Goal: Task Accomplishment & Management: Use online tool/utility

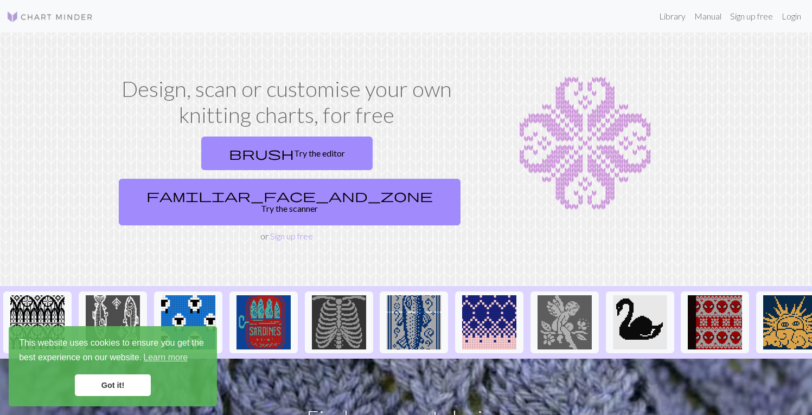
click at [121, 390] on link "Got it!" at bounding box center [113, 386] width 76 height 22
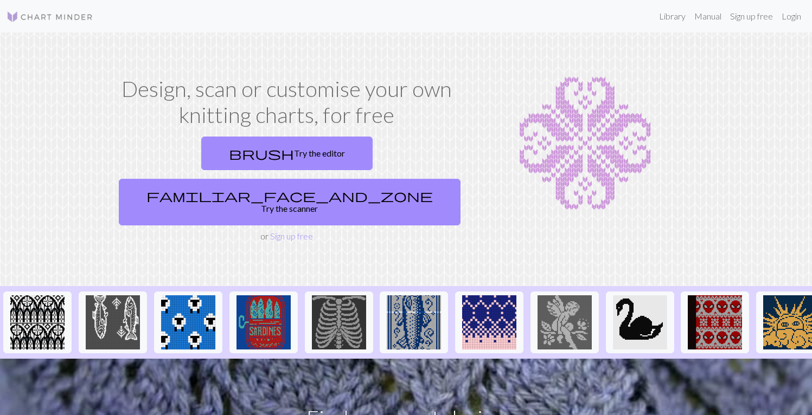
click at [391, 87] on h1 "Design, scan or customise your own knitting charts, for free" at bounding box center [286, 102] width 345 height 52
click at [798, 15] on link "Login" at bounding box center [791, 16] width 28 height 22
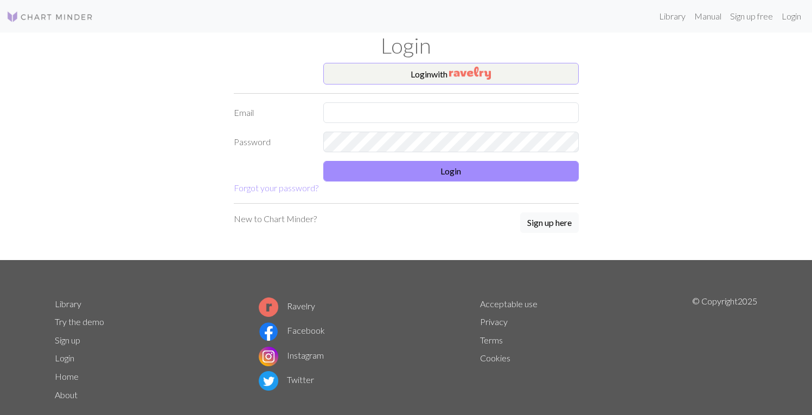
click at [420, 76] on button "Login with" at bounding box center [450, 74] width 255 height 22
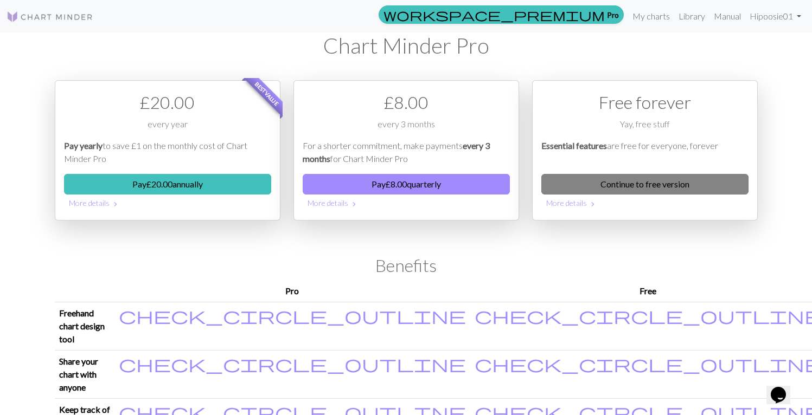
click at [618, 182] on link "Continue to free version" at bounding box center [644, 184] width 207 height 21
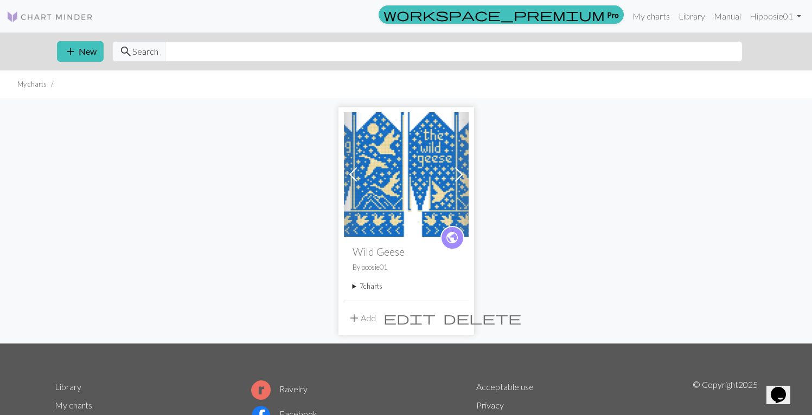
click at [362, 318] on button "add Add" at bounding box center [362, 318] width 36 height 21
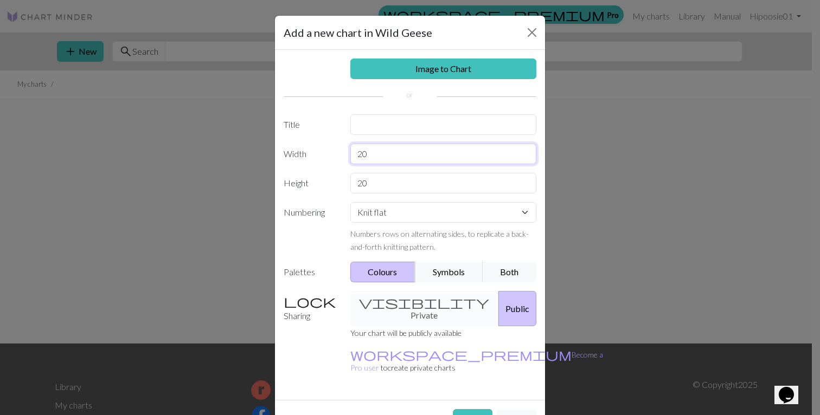
click at [382, 154] on input "20" at bounding box center [443, 154] width 187 height 21
type input "23"
click at [381, 184] on input "20" at bounding box center [443, 183] width 187 height 21
type input "2"
type input "12"
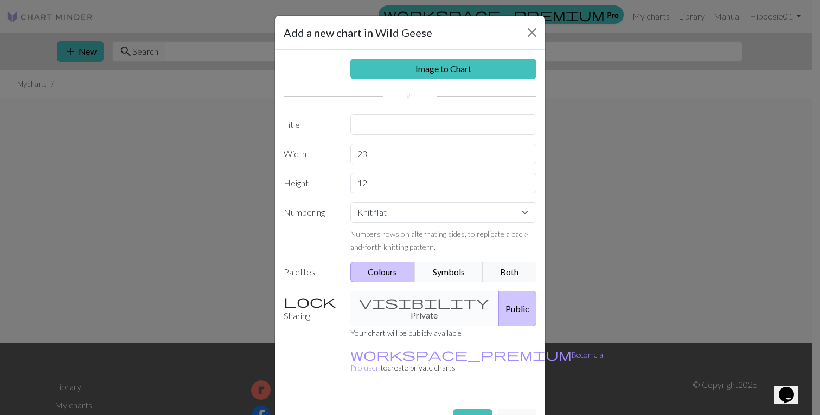
click at [444, 272] on button "Symbols" at bounding box center [449, 272] width 68 height 21
click at [467, 409] on button "Create" at bounding box center [473, 419] width 40 height 21
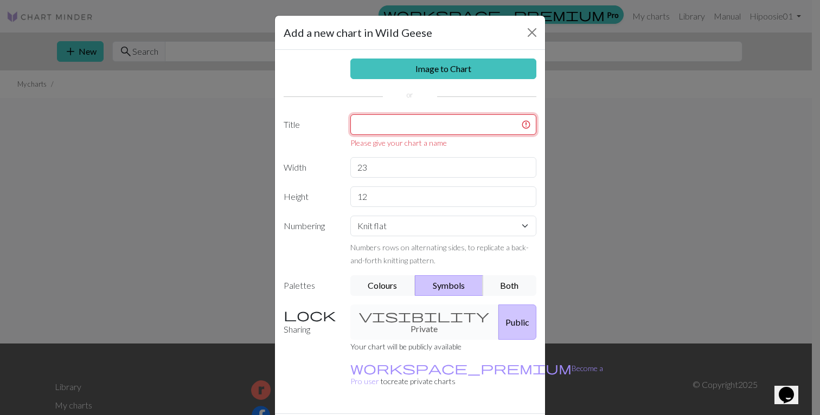
click at [360, 126] on input "text" at bounding box center [443, 124] width 187 height 21
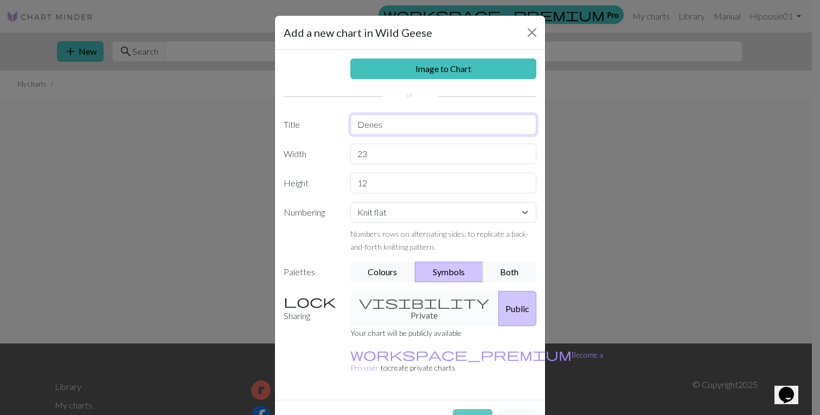
type input "Denes"
click at [472, 409] on button "Create" at bounding box center [473, 419] width 40 height 21
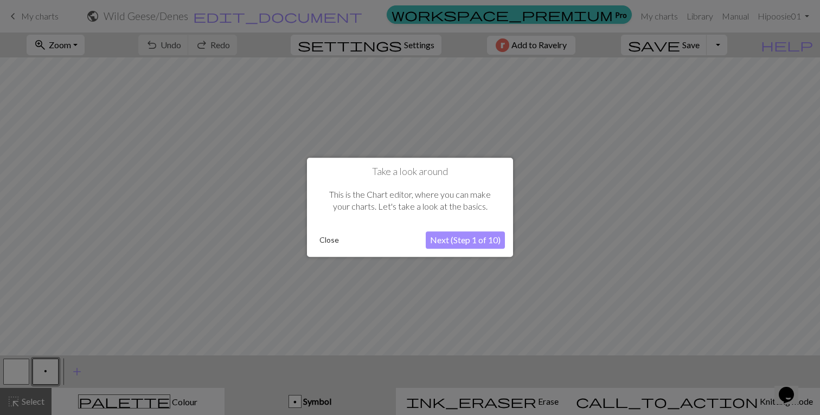
click at [467, 241] on button "Next (Step 1 of 10)" at bounding box center [465, 240] width 79 height 17
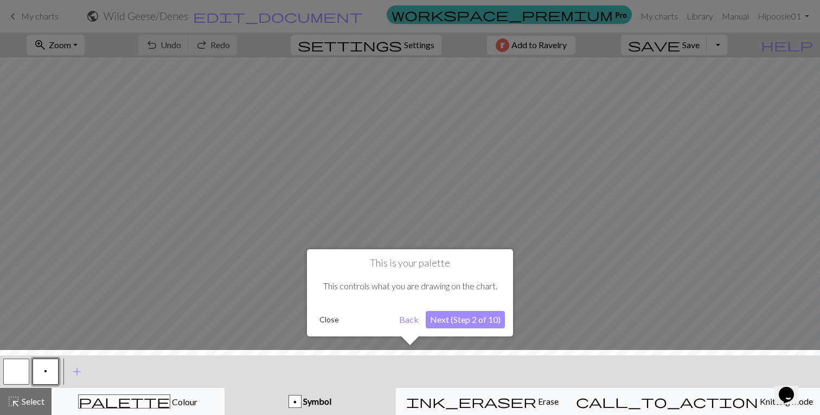
click at [456, 330] on div "This is your palette This controls what you are drawing on the chart. Close Bac…" at bounding box center [410, 292] width 206 height 87
click at [462, 319] on button "Next (Step 2 of 10)" at bounding box center [465, 319] width 79 height 17
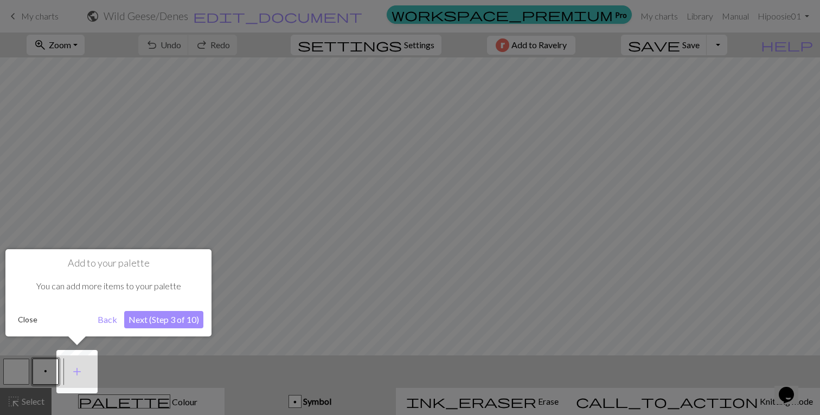
click at [154, 325] on button "Next (Step 3 of 10)" at bounding box center [163, 319] width 79 height 17
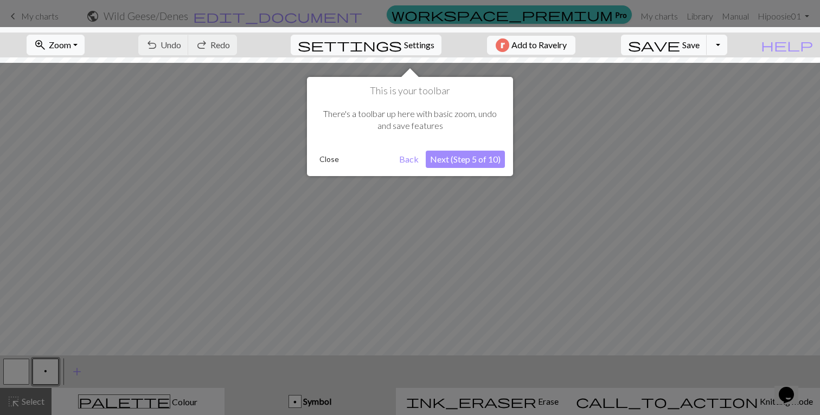
click at [472, 156] on button "Next (Step 5 of 10)" at bounding box center [465, 159] width 79 height 17
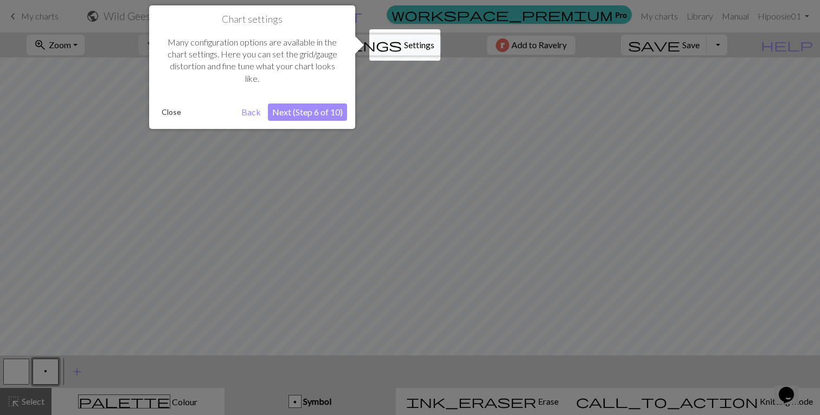
click at [318, 110] on button "Next (Step 6 of 10)" at bounding box center [307, 112] width 79 height 17
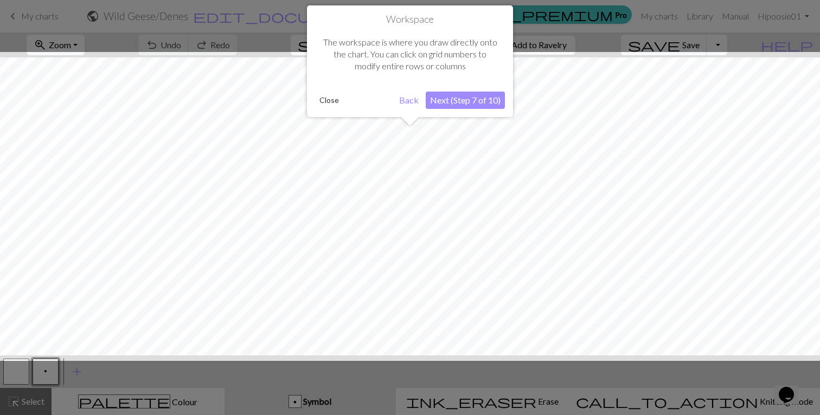
click at [478, 99] on button "Next (Step 7 of 10)" at bounding box center [465, 100] width 79 height 17
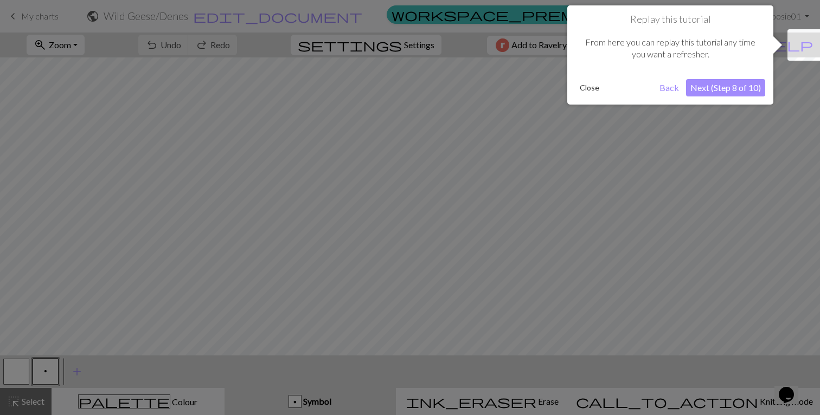
click at [731, 86] on button "Next (Step 8 of 10)" at bounding box center [725, 87] width 79 height 17
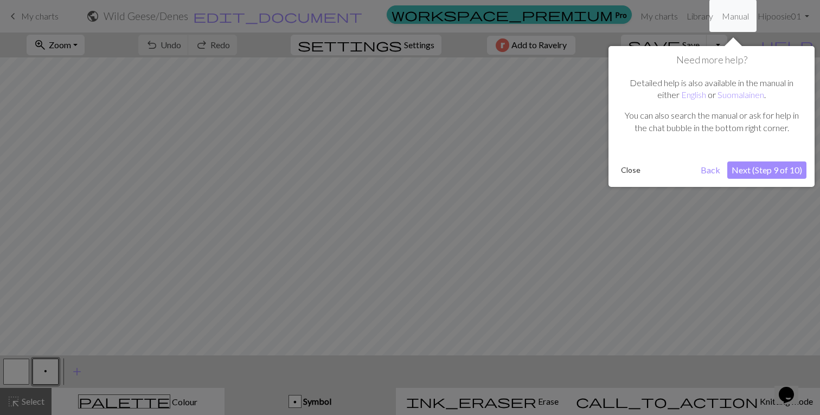
click at [749, 171] on button "Next (Step 9 of 10)" at bounding box center [766, 170] width 79 height 17
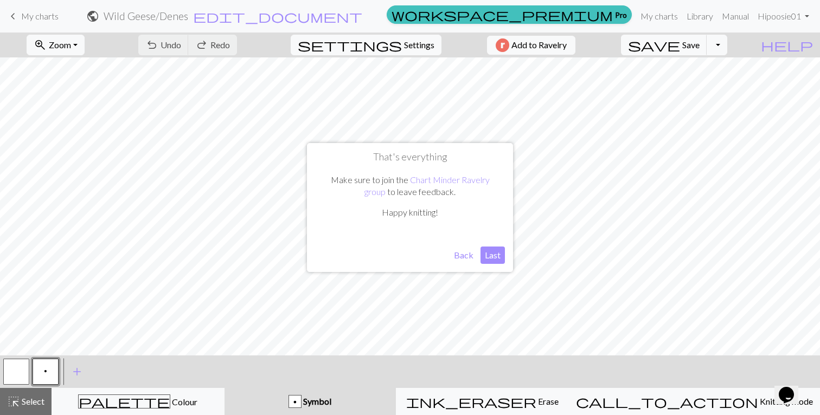
click at [459, 256] on button "Back" at bounding box center [464, 255] width 28 height 17
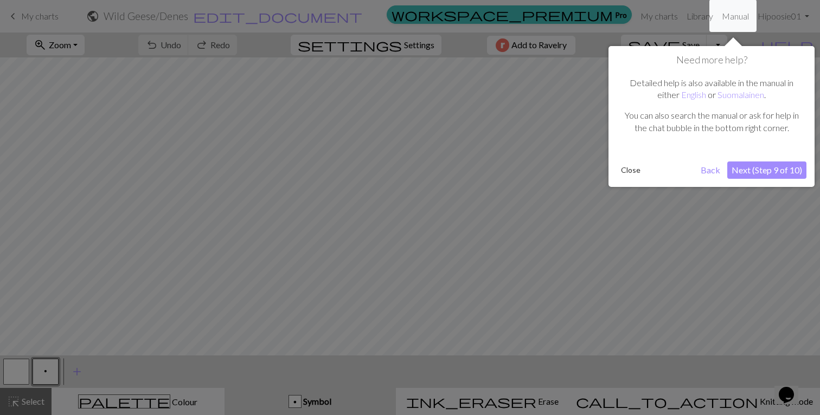
click at [625, 168] on button "Close" at bounding box center [631, 170] width 28 height 16
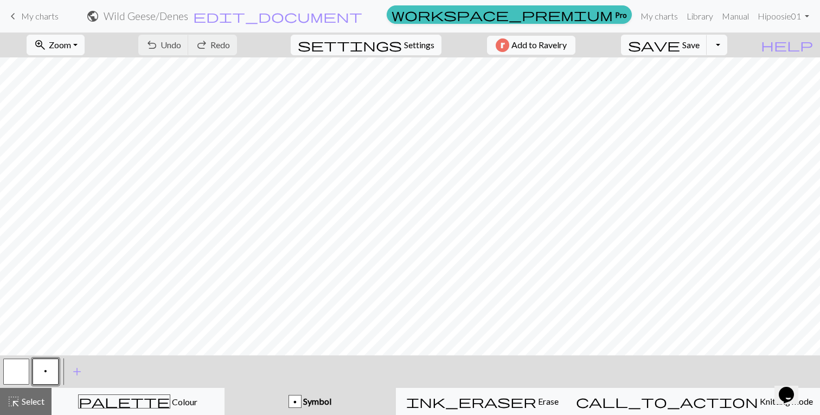
click at [331, 399] on span "Symbol" at bounding box center [317, 401] width 30 height 10
click at [301, 403] on div "p" at bounding box center [295, 402] width 12 height 13
click at [77, 371] on span "add" at bounding box center [77, 371] width 13 height 15
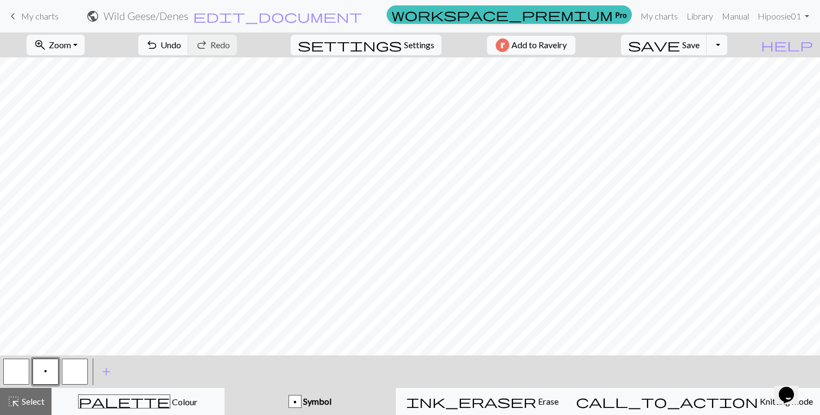
click at [366, 407] on div "p Symbol" at bounding box center [310, 401] width 159 height 13
click at [301, 399] on div "p" at bounding box center [295, 402] width 12 height 13
click at [81, 370] on button "button" at bounding box center [75, 372] width 26 height 26
click at [302, 405] on div "button" at bounding box center [295, 401] width 13 height 13
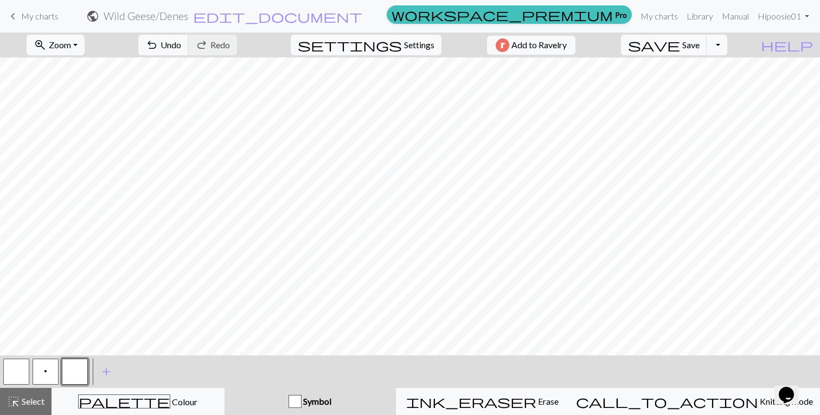
click at [302, 405] on div "button" at bounding box center [295, 401] width 13 height 13
click at [17, 401] on span "highlight_alt" at bounding box center [13, 401] width 13 height 15
click at [331, 401] on span "Symbol" at bounding box center [317, 401] width 30 height 10
click at [302, 403] on div "button" at bounding box center [295, 401] width 13 height 13
click at [331, 402] on span "Symbol" at bounding box center [317, 401] width 30 height 10
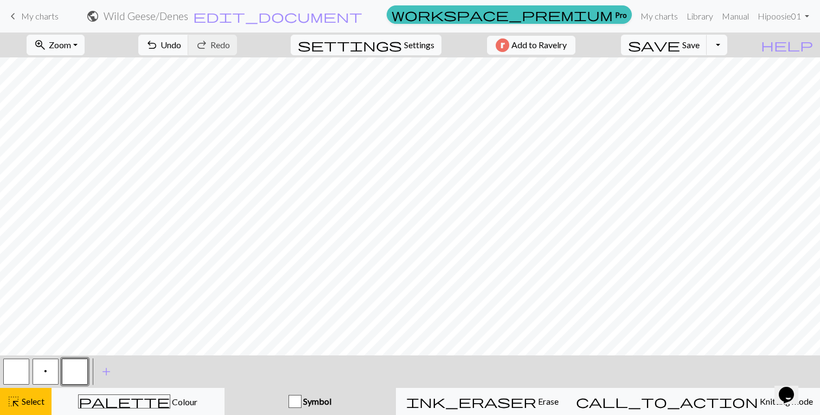
click at [331, 402] on span "Symbol" at bounding box center [317, 401] width 30 height 10
click at [67, 376] on button "button" at bounding box center [75, 372] width 26 height 26
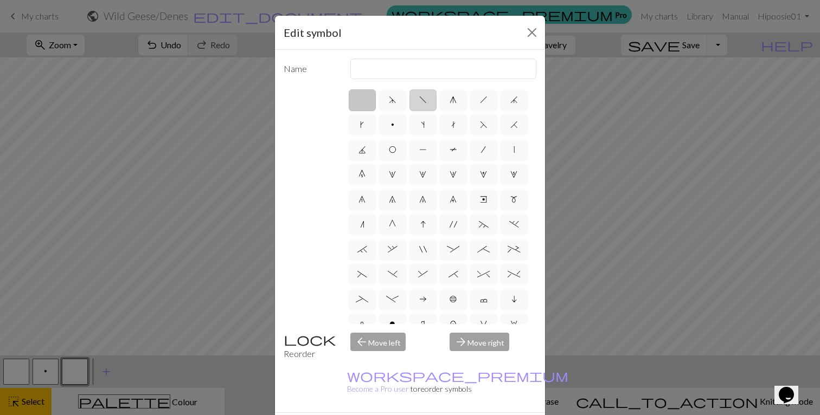
click at [421, 99] on span "f" at bounding box center [423, 99] width 8 height 9
click at [421, 99] on input "f" at bounding box center [422, 96] width 7 height 7
radio input "true"
type input "left leaning decrease"
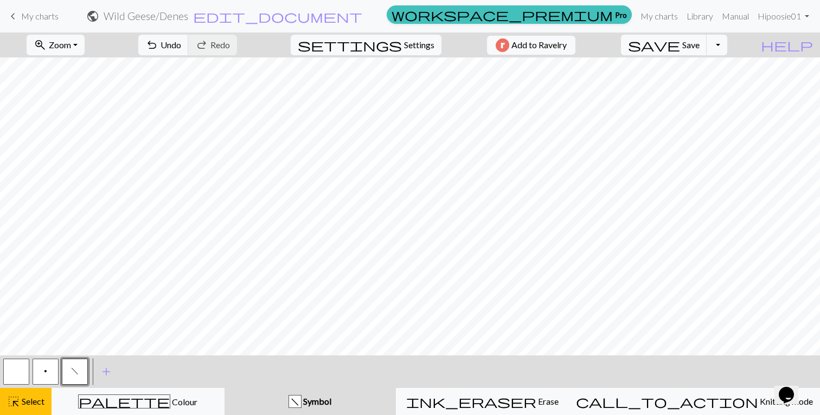
click at [15, 368] on button "button" at bounding box center [16, 372] width 26 height 26
click at [15, 368] on div "Edit symbol Name Knit d f g h j k p s t F H J O P T / | 0 1 2 3 4 5 6 7 8 9 e m…" at bounding box center [410, 207] width 820 height 415
click at [15, 368] on button "button" at bounding box center [16, 372] width 26 height 26
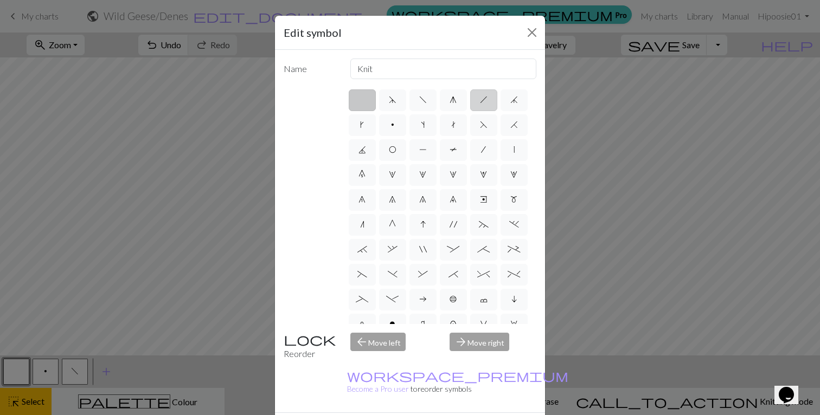
click at [481, 100] on span "h" at bounding box center [484, 99] width 8 height 9
click at [481, 100] on input "h" at bounding box center [483, 96] width 7 height 7
radio input "true"
type input "right leaning decrease"
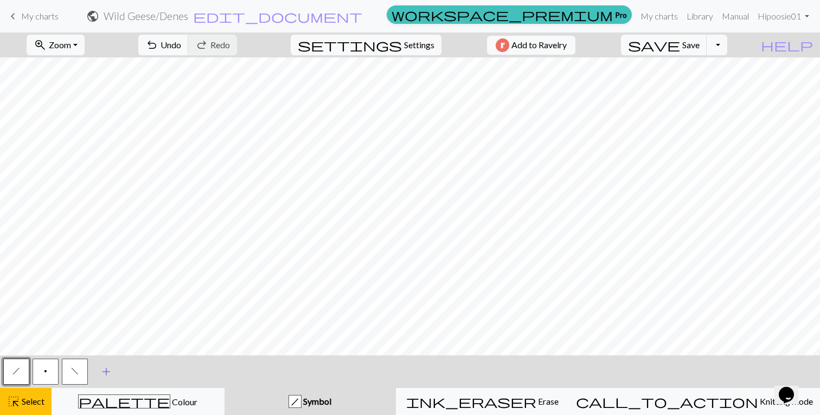
click at [110, 373] on span "add" at bounding box center [106, 371] width 13 height 15
click at [103, 374] on button "button" at bounding box center [104, 372] width 26 height 26
click at [99, 381] on button "button" at bounding box center [104, 372] width 26 height 26
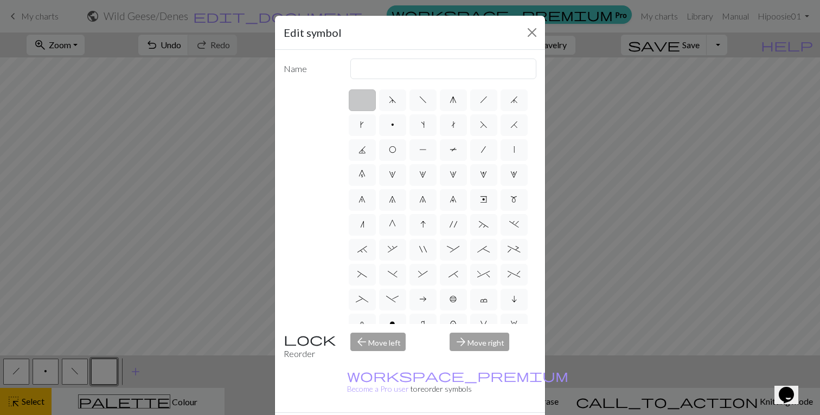
click at [110, 369] on div "Edit symbol Name d f g h j k p s t F H J O P T / | 0 1 2 3 4 5 6 7 8 9 e m n G …" at bounding box center [410, 207] width 820 height 415
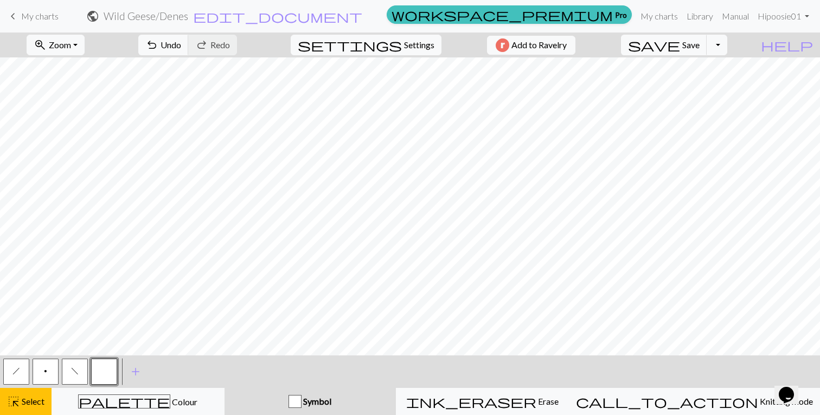
click at [110, 369] on button "button" at bounding box center [104, 372] width 26 height 26
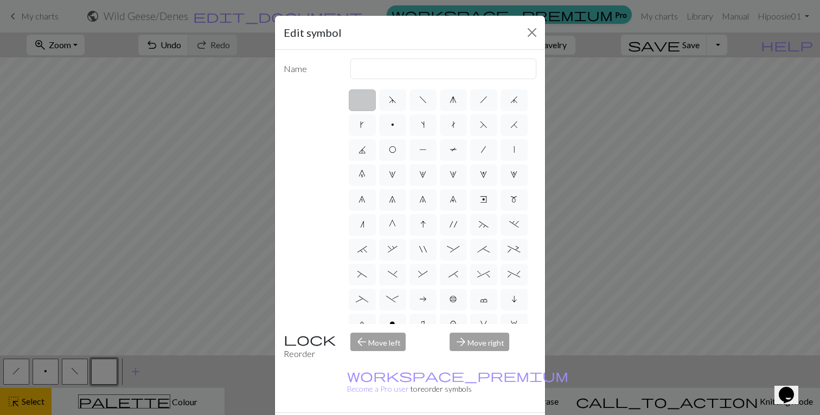
click at [361, 101] on label at bounding box center [362, 100] width 27 height 22
click at [362, 100] on input "radio" at bounding box center [365, 96] width 7 height 7
click at [136, 374] on div "Edit symbol Name d f g h j k p s t F H J O P T / | 0 1 2 3 4 5 6 7 8 9 e m n G …" at bounding box center [410, 207] width 820 height 415
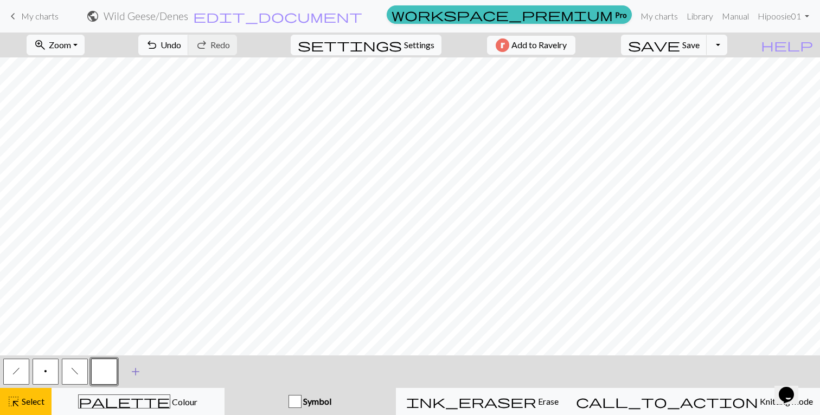
click at [133, 371] on span "add" at bounding box center [135, 371] width 13 height 15
click at [134, 373] on button "button" at bounding box center [133, 372] width 26 height 26
click at [24, 403] on span "Select" at bounding box center [32, 401] width 24 height 10
click at [20, 405] on span "highlight_alt" at bounding box center [13, 401] width 13 height 15
click at [139, 369] on button "button" at bounding box center [133, 372] width 26 height 26
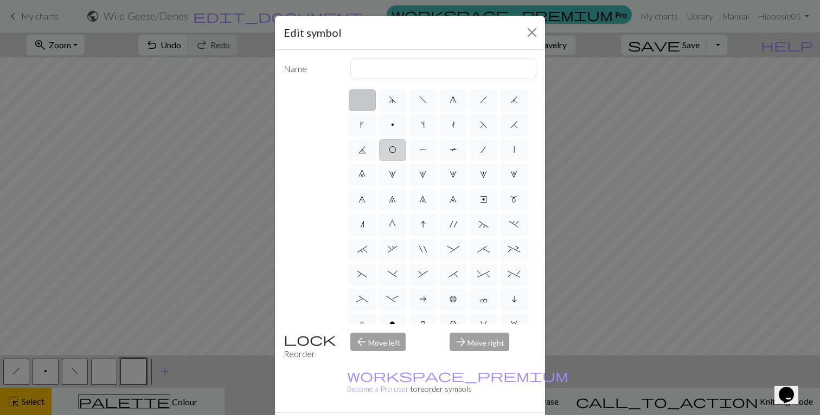
click at [396, 152] on span "O" at bounding box center [393, 149] width 8 height 9
click at [396, 150] on input "O" at bounding box center [392, 146] width 7 height 7
radio input "true"
type input "yo"
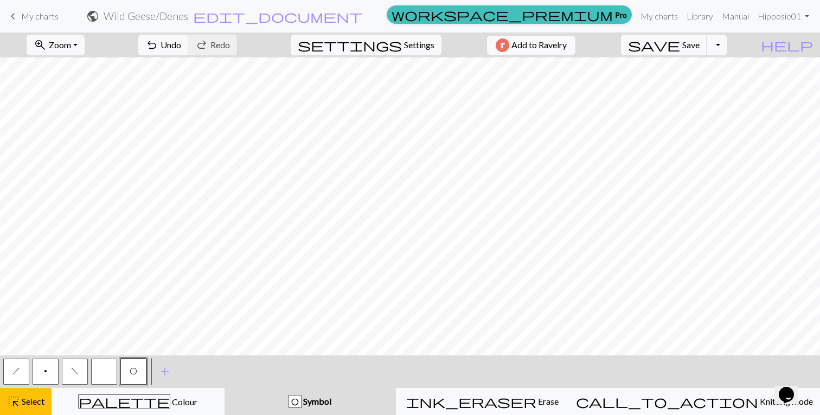
click at [106, 373] on button "button" at bounding box center [104, 372] width 26 height 26
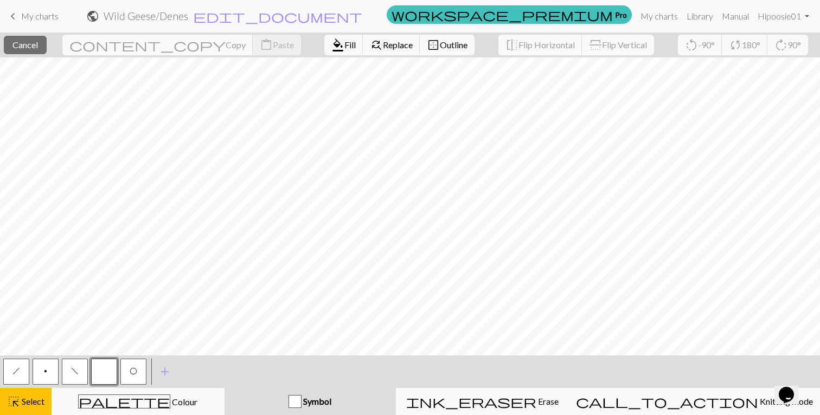
click at [108, 377] on button "button" at bounding box center [104, 372] width 26 height 26
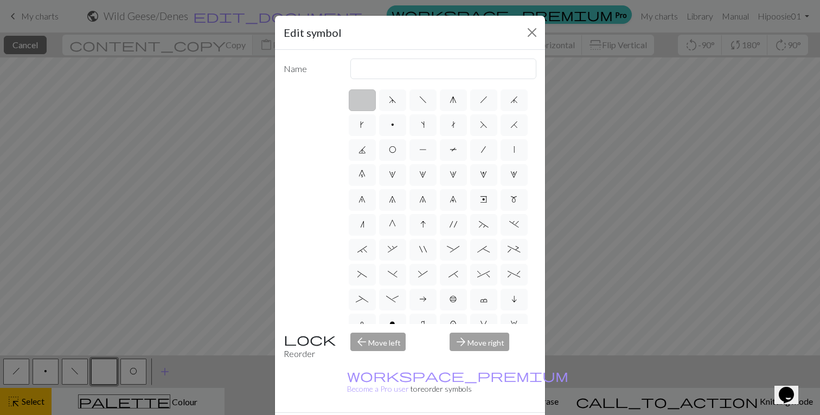
click at [302, 323] on div "Name d f g h j k p s t F H J O P T / | 0 1 2 3 4 5 6 7 8 9 e m n G I ' ~ . ` , …" at bounding box center [410, 231] width 270 height 363
click at [360, 94] on label at bounding box center [362, 100] width 27 height 22
click at [362, 94] on input "radio" at bounding box center [365, 96] width 7 height 7
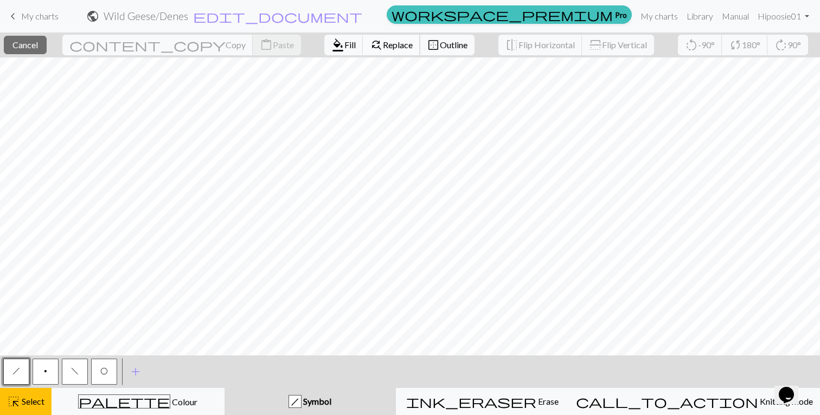
click at [383, 42] on span "Replace" at bounding box center [398, 45] width 30 height 10
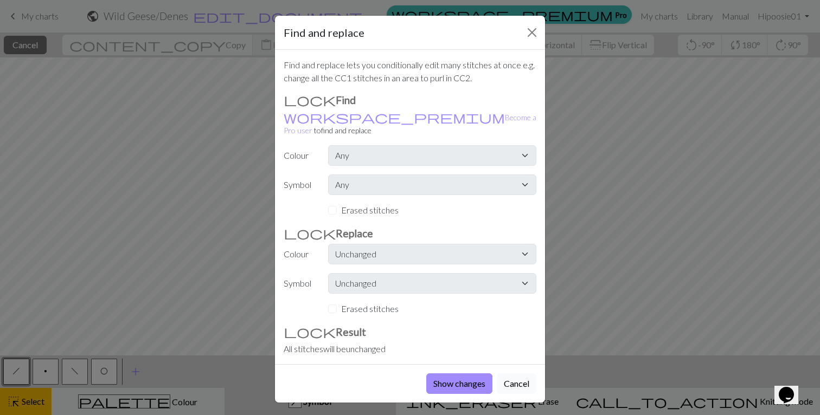
click at [514, 374] on button "Cancel" at bounding box center [517, 384] width 40 height 21
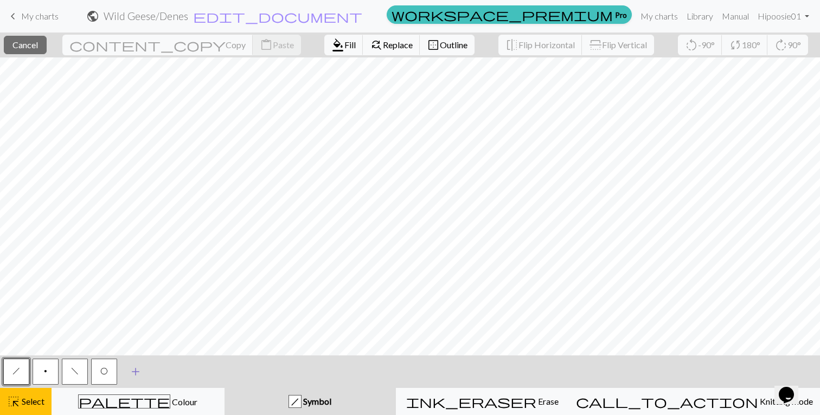
click at [136, 369] on span "add" at bounding box center [135, 371] width 13 height 15
click at [18, 404] on span "highlight_alt" at bounding box center [13, 401] width 13 height 15
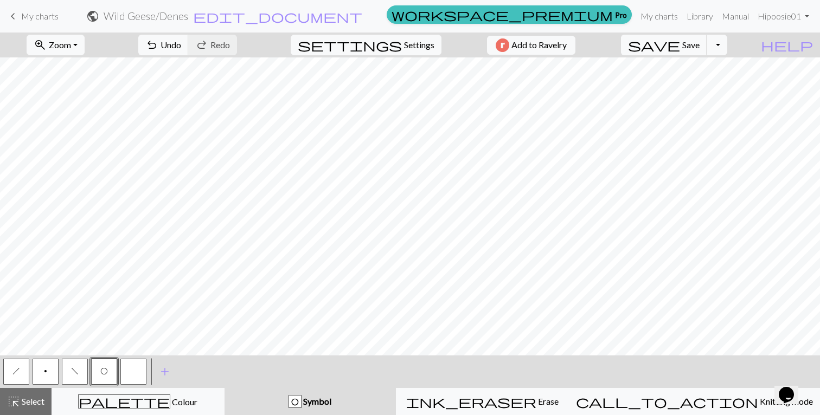
click at [132, 376] on button "button" at bounding box center [133, 372] width 26 height 26
click at [43, 370] on button "p" at bounding box center [46, 372] width 26 height 26
click at [134, 375] on button "button" at bounding box center [133, 372] width 26 height 26
click at [48, 374] on button "p" at bounding box center [46, 372] width 26 height 26
click at [139, 373] on button "button" at bounding box center [133, 372] width 26 height 26
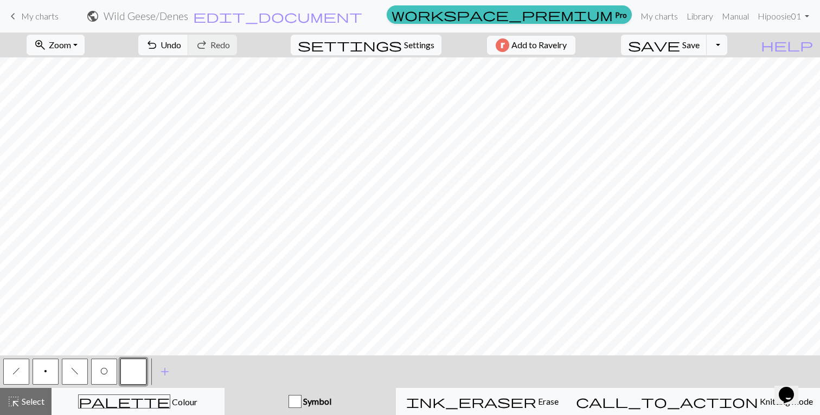
click at [46, 369] on span "p" at bounding box center [45, 371] width 3 height 9
click at [137, 376] on button "button" at bounding box center [133, 372] width 26 height 26
click at [132, 371] on button "button" at bounding box center [133, 372] width 26 height 26
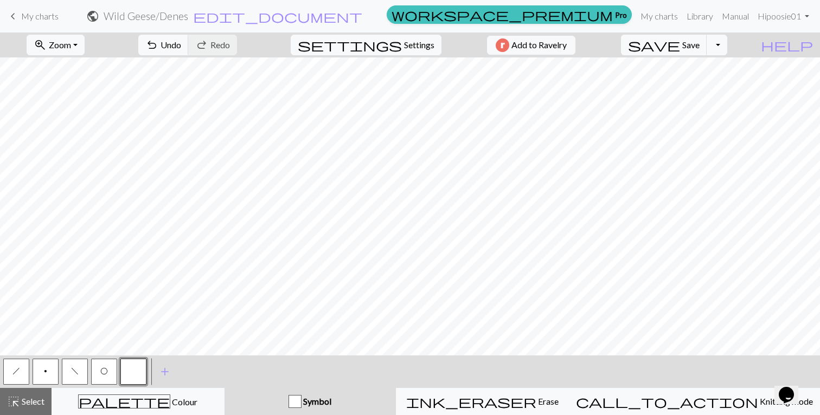
click at [107, 374] on span "O" at bounding box center [104, 371] width 8 height 9
click at [83, 371] on button "f" at bounding box center [75, 372] width 26 height 26
click at [18, 375] on span "h" at bounding box center [16, 371] width 8 height 9
click at [132, 375] on button "button" at bounding box center [133, 372] width 26 height 26
click at [139, 373] on button "button" at bounding box center [133, 372] width 26 height 26
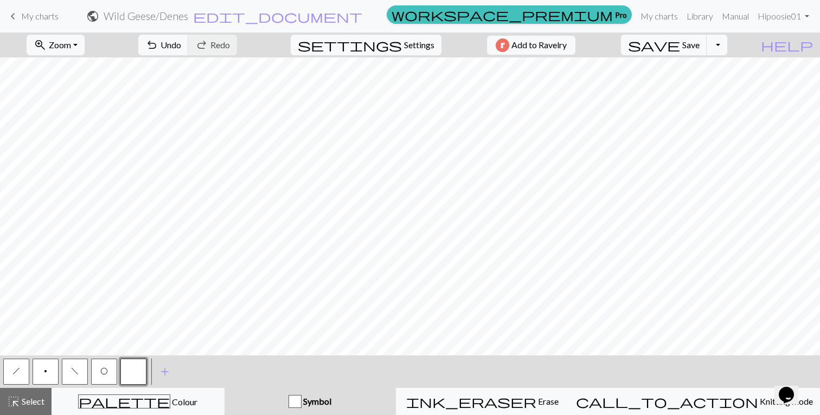
click at [72, 375] on span "f" at bounding box center [75, 371] width 8 height 9
click at [28, 406] on span "Select" at bounding box center [32, 401] width 24 height 10
click at [164, 374] on span "add" at bounding box center [164, 371] width 13 height 15
click at [30, 404] on span "Select" at bounding box center [32, 401] width 24 height 10
click at [168, 373] on button "button" at bounding box center [163, 372] width 26 height 26
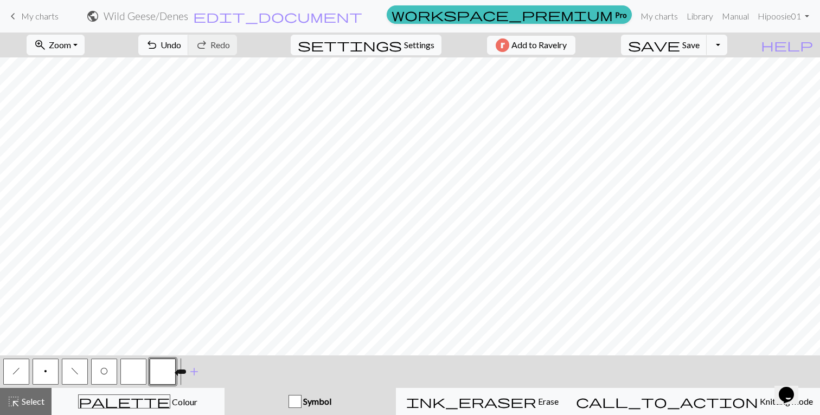
click at [168, 373] on button "button" at bounding box center [163, 372] width 26 height 26
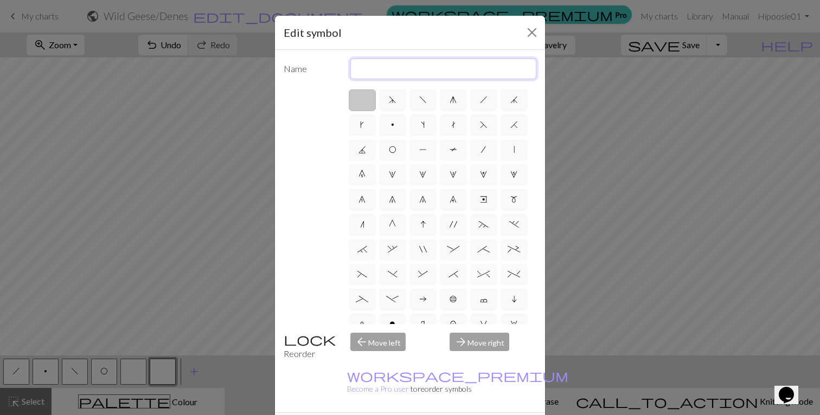
click at [362, 68] on input "text" at bounding box center [443, 69] width 187 height 21
type input "p"
type input "P"
click at [530, 30] on button "Close" at bounding box center [531, 32] width 17 height 17
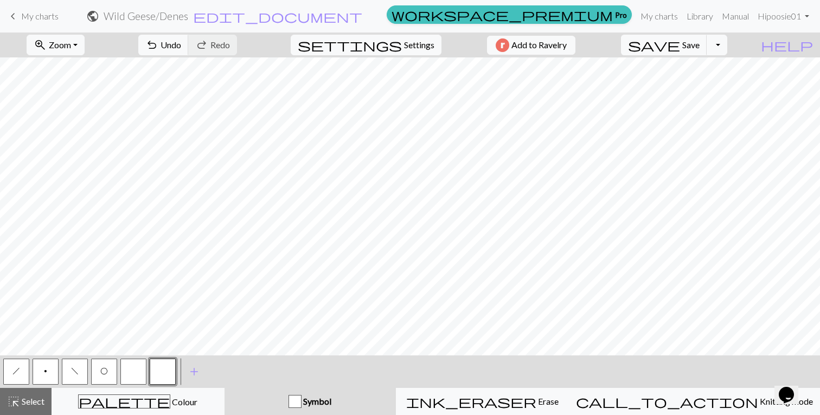
click at [166, 369] on button "button" at bounding box center [163, 372] width 26 height 26
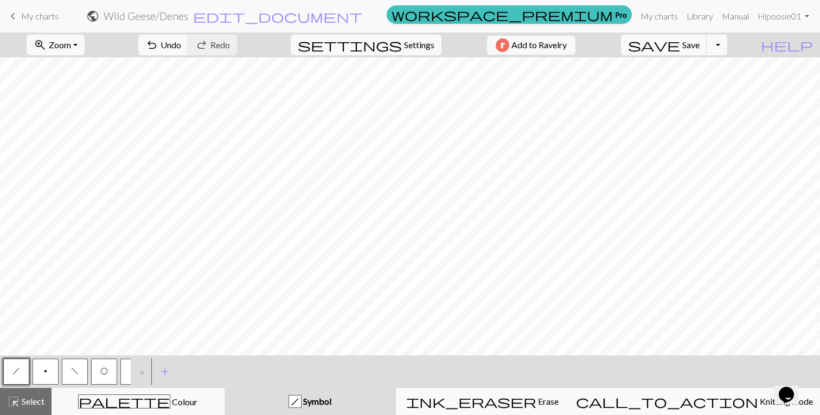
click at [142, 373] on div ">" at bounding box center [139, 371] width 17 height 29
click at [128, 376] on button "button" at bounding box center [133, 372] width 26 height 26
click at [110, 374] on button "O" at bounding box center [104, 372] width 26 height 26
click at [124, 376] on button "button" at bounding box center [133, 372] width 26 height 26
click at [123, 375] on button "button" at bounding box center [133, 372] width 26 height 26
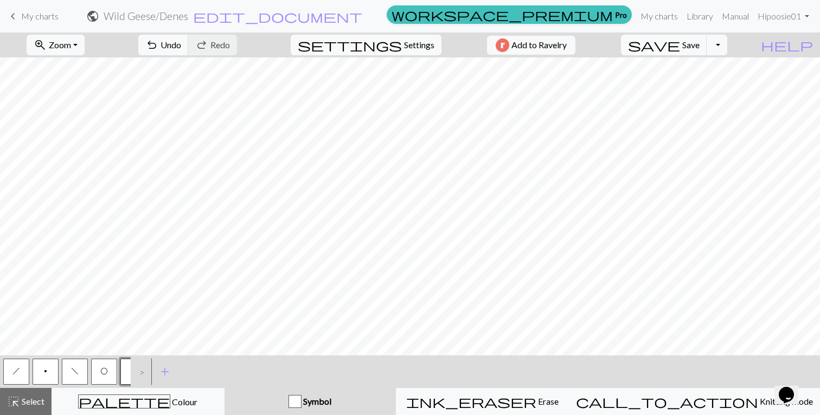
click at [125, 373] on button "button" at bounding box center [133, 372] width 26 height 26
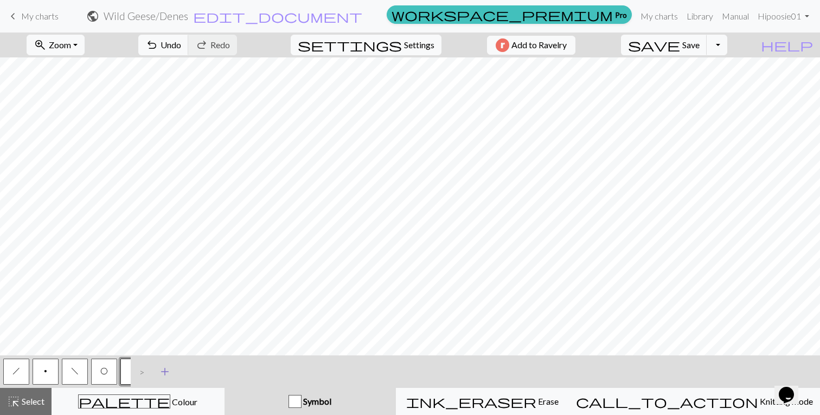
click at [167, 374] on span "add" at bounding box center [164, 371] width 13 height 15
click at [21, 403] on span "Select" at bounding box center [32, 401] width 24 height 10
click at [192, 373] on span "add" at bounding box center [194, 371] width 13 height 15
click at [31, 399] on span "Select" at bounding box center [32, 401] width 24 height 10
click at [161, 374] on button "button" at bounding box center [163, 372] width 26 height 26
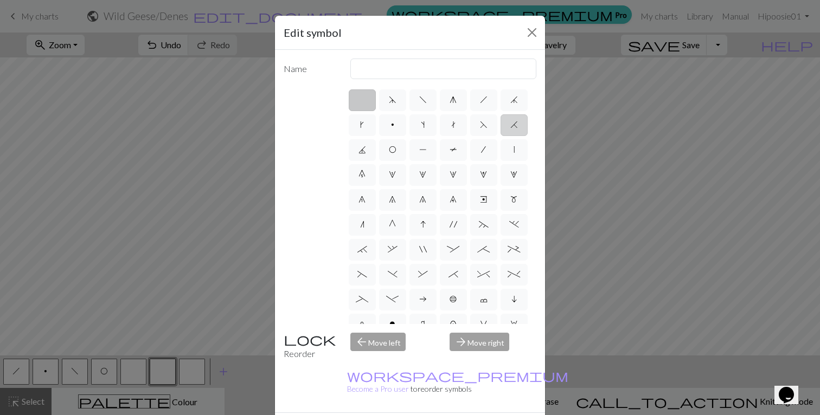
click at [510, 129] on span "H" at bounding box center [514, 124] width 8 height 9
click at [510, 125] on input "H" at bounding box center [513, 121] width 7 height 7
radio input "true"
type input "k2tog"
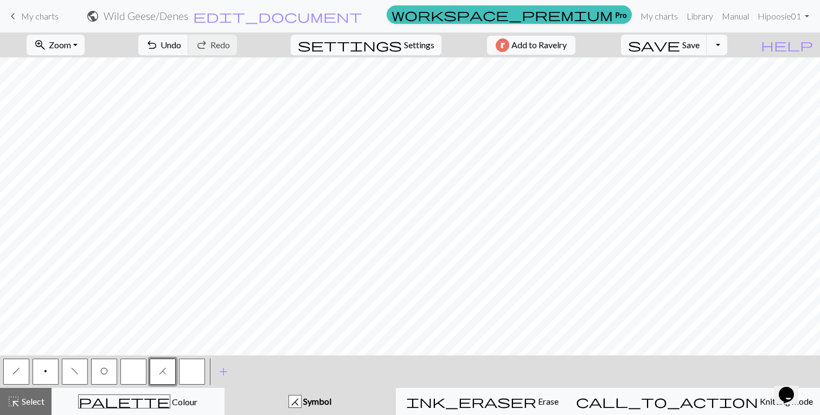
click at [168, 373] on button "H" at bounding box center [163, 372] width 26 height 26
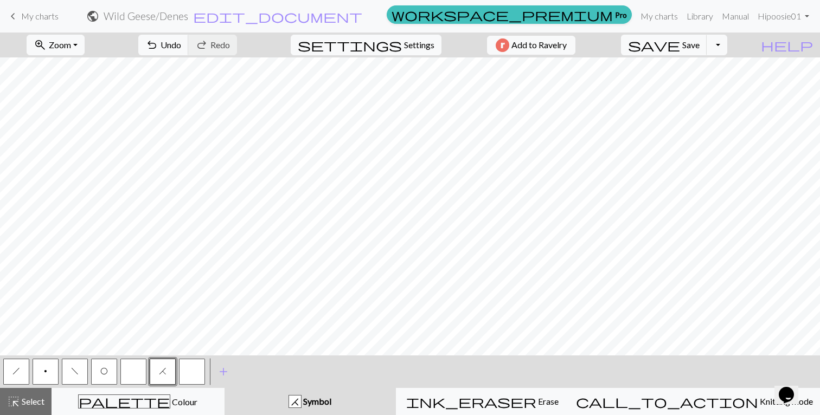
click at [134, 370] on button "button" at bounding box center [133, 372] width 26 height 26
click at [25, 405] on span "Select" at bounding box center [32, 401] width 24 height 10
click at [164, 375] on span "H" at bounding box center [163, 371] width 8 height 9
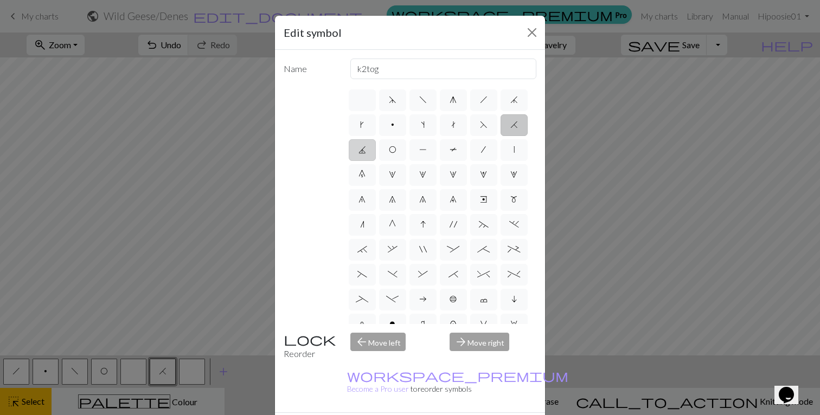
click at [366, 150] on span "J" at bounding box center [362, 149] width 8 height 9
click at [366, 150] on input "J" at bounding box center [361, 146] width 7 height 7
radio input "true"
type input "p3tog"
click at [480, 129] on span "F" at bounding box center [484, 124] width 8 height 9
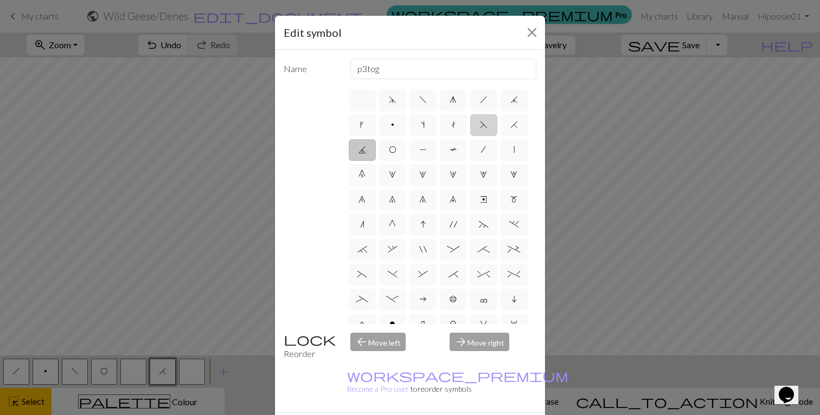
click at [480, 125] on input "F" at bounding box center [483, 121] width 7 height 7
radio input "true"
type input "ssk"
click at [510, 104] on span "j" at bounding box center [514, 99] width 8 height 9
click at [510, 100] on input "j" at bounding box center [513, 96] width 7 height 7
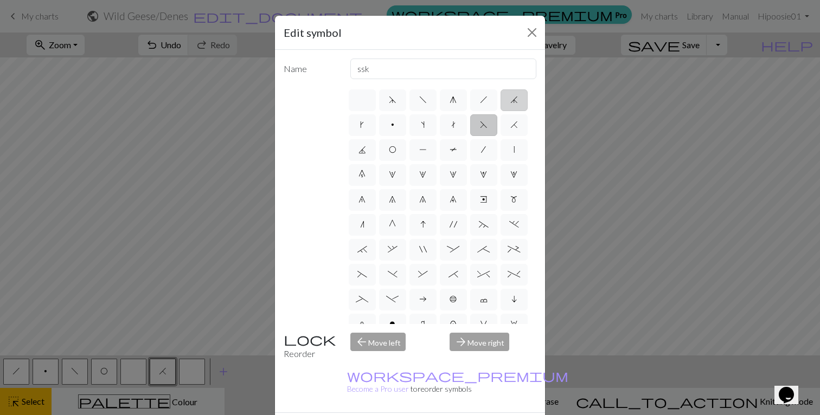
radio input "true"
type input "k3tog"
click at [376, 129] on label "k" at bounding box center [362, 125] width 27 height 22
click at [367, 125] on input "k" at bounding box center [363, 121] width 7 height 7
radio input "true"
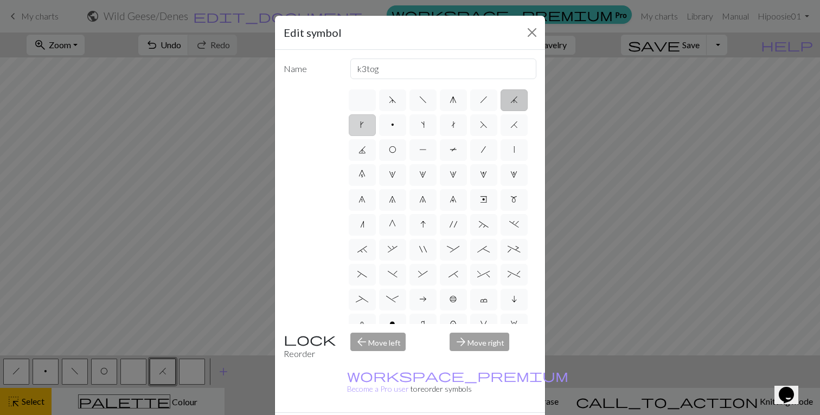
type input "right leaning increase"
click at [391, 101] on span "d" at bounding box center [393, 99] width 8 height 9
click at [391, 100] on input "d" at bounding box center [392, 96] width 7 height 7
radio input "true"
type input "sk2p"
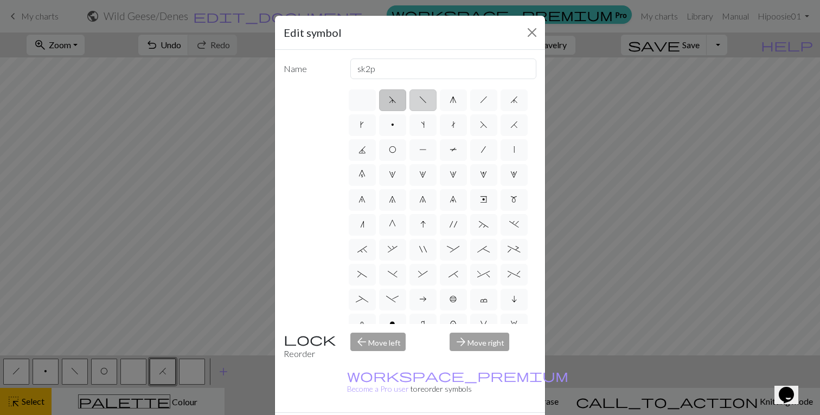
click at [419, 102] on span "f" at bounding box center [423, 99] width 8 height 9
click at [419, 100] on input "f" at bounding box center [422, 96] width 7 height 7
radio input "true"
type input "left leaning decrease"
click at [443, 104] on label "g" at bounding box center [453, 100] width 27 height 22
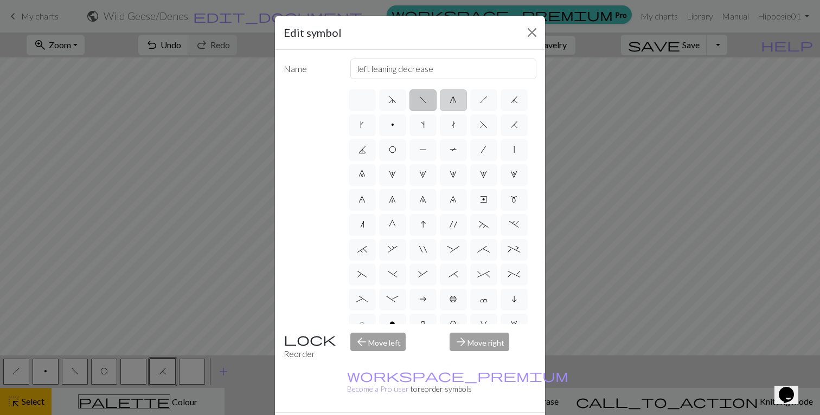
click at [450, 100] on input "g" at bounding box center [453, 96] width 7 height 7
radio input "true"
type input "sk2p"
click at [475, 101] on label "h" at bounding box center [483, 100] width 27 height 22
click at [480, 100] on input "h" at bounding box center [483, 96] width 7 height 7
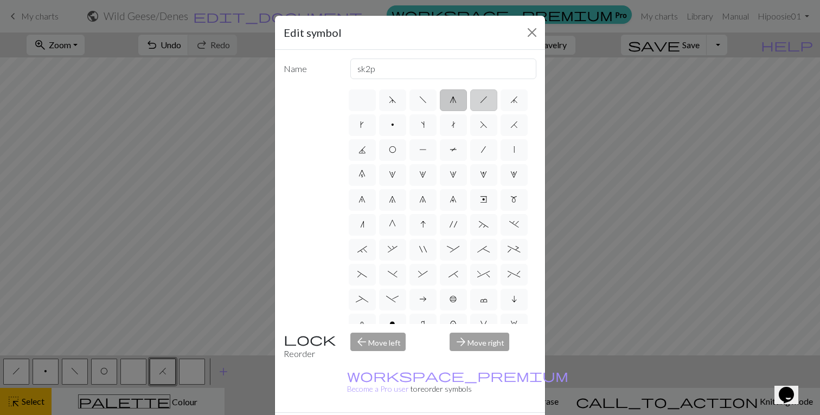
radio input "true"
type input "right leaning decrease"
click at [456, 129] on span "t" at bounding box center [453, 124] width 4 height 9
click at [458, 125] on input "t" at bounding box center [454, 121] width 7 height 7
radio input "true"
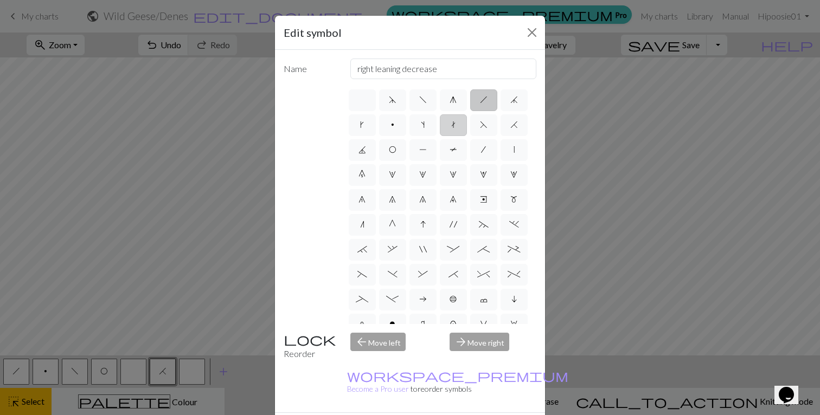
type input "ktbl"
click at [437, 127] on label "s" at bounding box center [422, 125] width 27 height 22
click at [428, 125] on input "s" at bounding box center [424, 121] width 7 height 7
radio input "true"
type input "increase one left leaning"
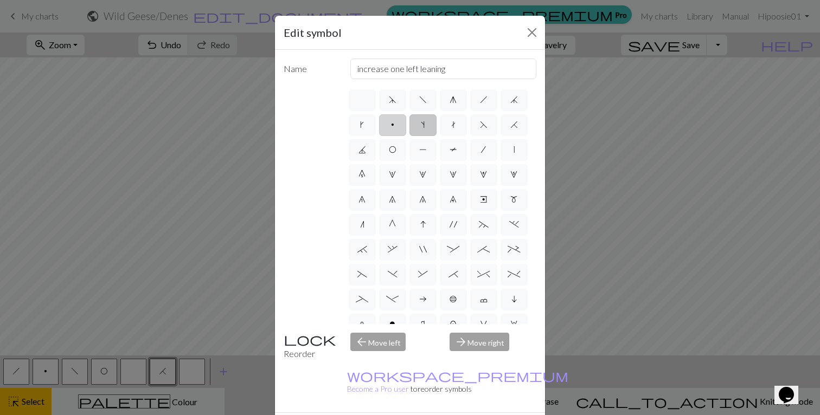
click at [394, 128] on span "p" at bounding box center [392, 124] width 3 height 9
click at [398, 125] on input "p" at bounding box center [394, 121] width 7 height 7
radio input "true"
type input "purl"
click at [376, 127] on label "k" at bounding box center [362, 125] width 27 height 22
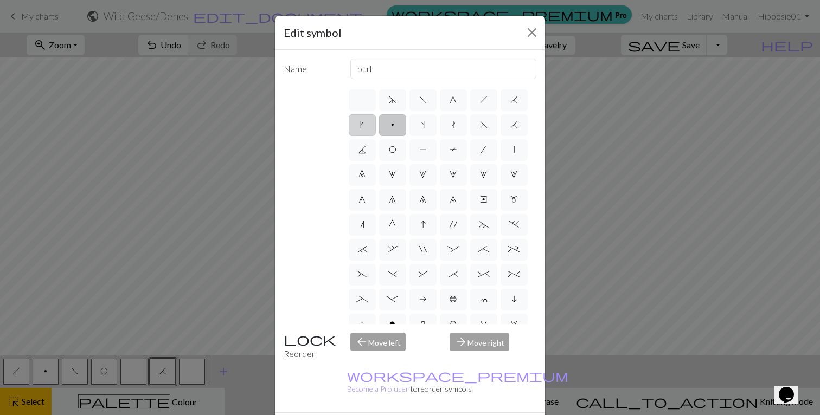
click at [367, 125] on input "k" at bounding box center [363, 121] width 7 height 7
radio input "true"
type input "right leaning increase"
click at [510, 104] on span "j" at bounding box center [514, 99] width 8 height 9
click at [510, 100] on input "j" at bounding box center [513, 96] width 7 height 7
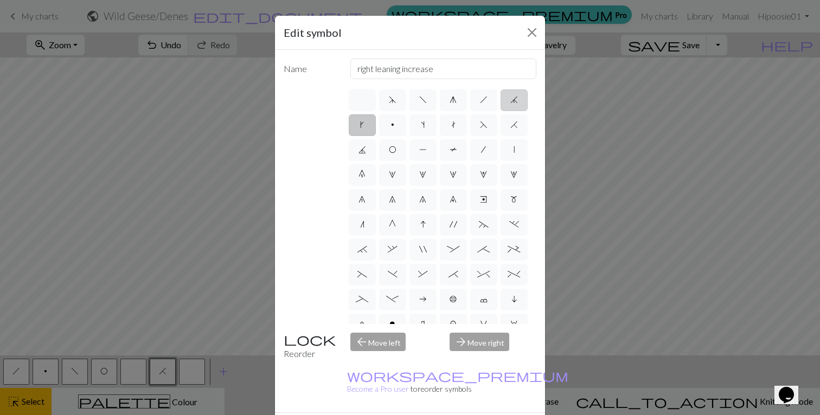
radio input "true"
type input "k3tog"
click at [480, 129] on span "F" at bounding box center [484, 124] width 8 height 9
click at [480, 125] on input "F" at bounding box center [483, 121] width 7 height 7
radio input "true"
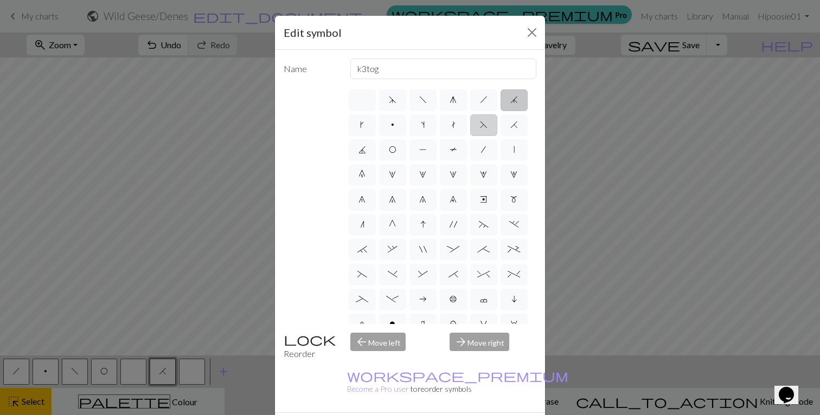
type input "ssk"
click at [510, 129] on span "H" at bounding box center [514, 124] width 8 height 9
click at [510, 125] on input "H" at bounding box center [513, 121] width 7 height 7
radio input "true"
type input "k2tog"
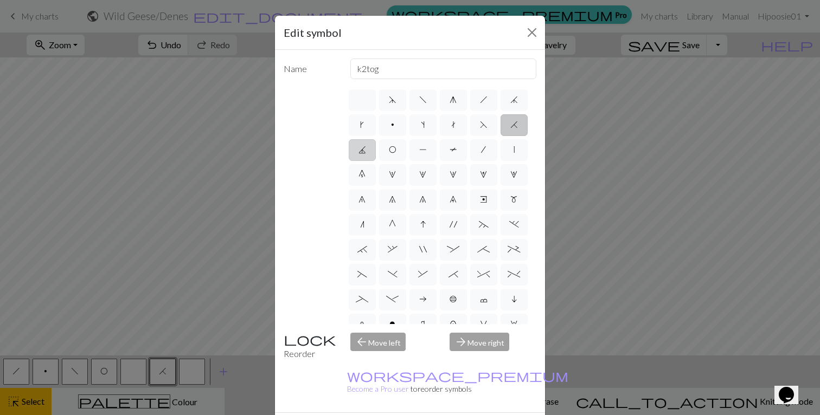
click at [376, 152] on label "J" at bounding box center [362, 150] width 27 height 22
click at [366, 150] on input "J" at bounding box center [361, 146] width 7 height 7
radio input "true"
type input "p3tog"
click at [406, 155] on label "O" at bounding box center [392, 150] width 27 height 22
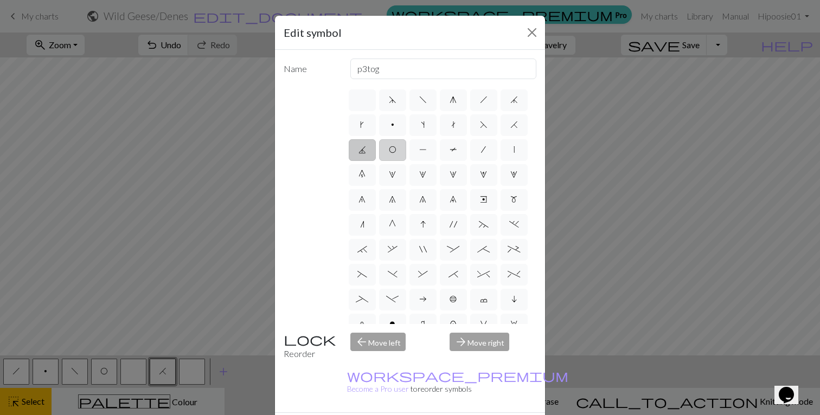
click at [396, 150] on input "O" at bounding box center [392, 146] width 7 height 7
radio input "true"
type input "yo"
click at [437, 155] on label "P" at bounding box center [422, 150] width 27 height 22
click at [426, 150] on input "P" at bounding box center [422, 146] width 7 height 7
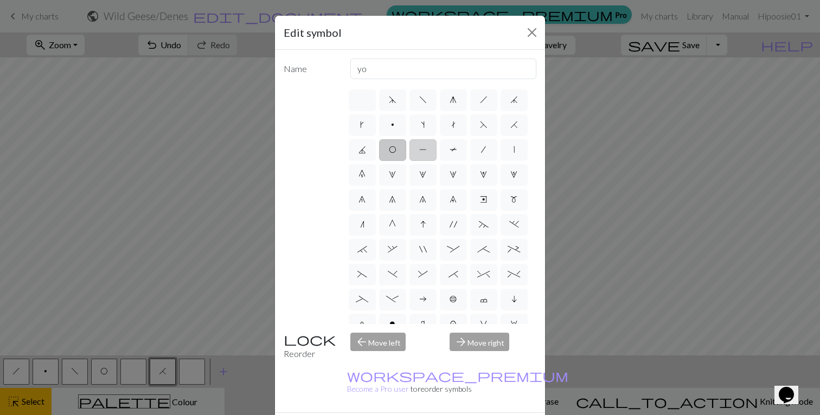
radio input "true"
type input "purl"
click at [396, 173] on span "1" at bounding box center [392, 174] width 7 height 9
click at [396, 173] on input "1" at bounding box center [392, 171] width 7 height 7
radio input "true"
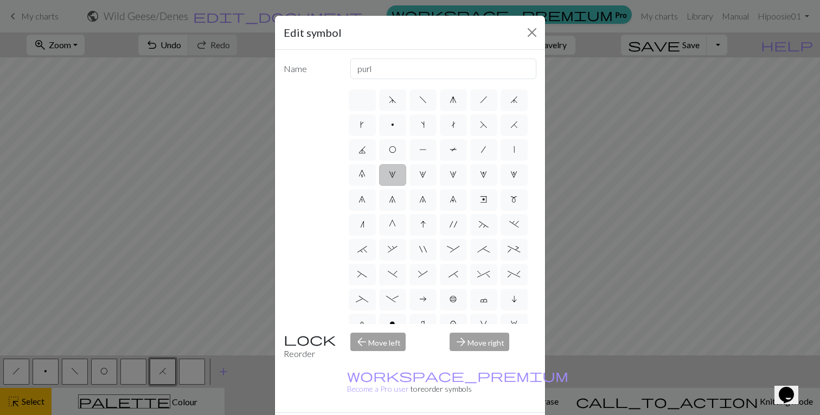
type input "increase 1"
click at [366, 172] on span "0" at bounding box center [361, 174] width 7 height 9
click at [366, 172] on input "0" at bounding box center [361, 171] width 7 height 7
radio input "true"
type input "decrease 5"
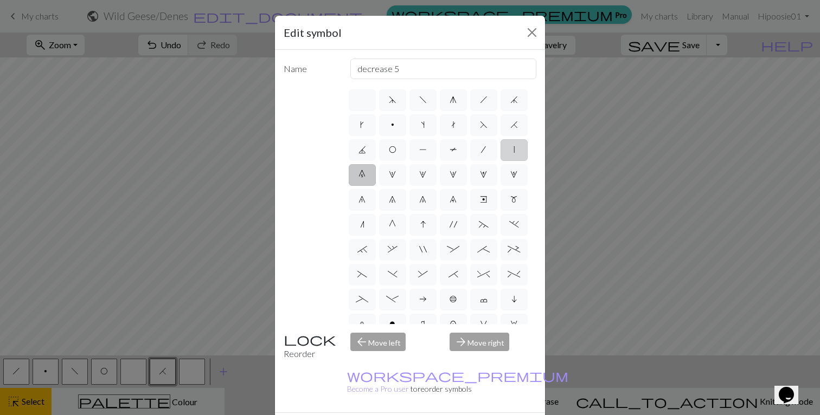
click at [501, 161] on label "|" at bounding box center [514, 150] width 27 height 22
click at [514, 150] on input "|" at bounding box center [517, 146] width 7 height 7
radio input "true"
type input "slip stitch"
click at [481, 154] on span "/" at bounding box center [483, 149] width 5 height 9
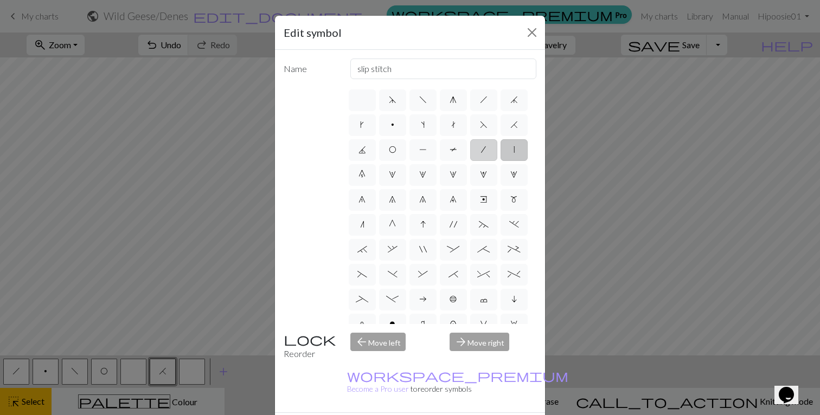
click at [481, 150] on input "/" at bounding box center [484, 146] width 7 height 7
radio input "true"
type input "right leaning decrease"
click at [450, 154] on span "T" at bounding box center [454, 149] width 8 height 9
click at [450, 150] on input "T" at bounding box center [453, 146] width 7 height 7
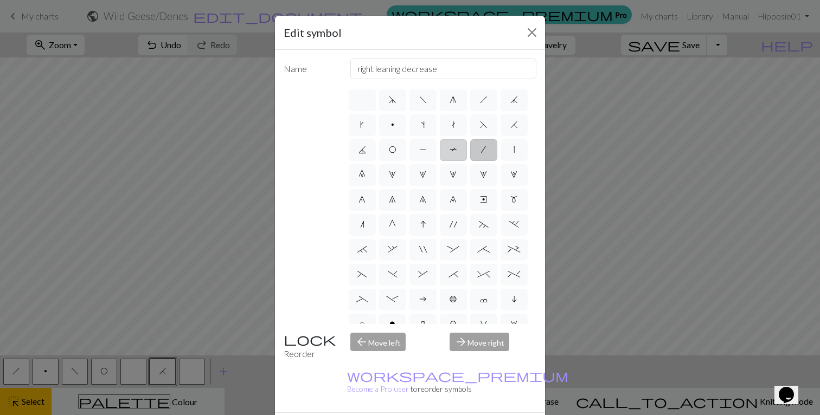
radio input "true"
type input "ptbl"
click at [419, 179] on span "2" at bounding box center [422, 174] width 7 height 9
click at [419, 175] on input "2" at bounding box center [422, 171] width 7 height 7
radio input "true"
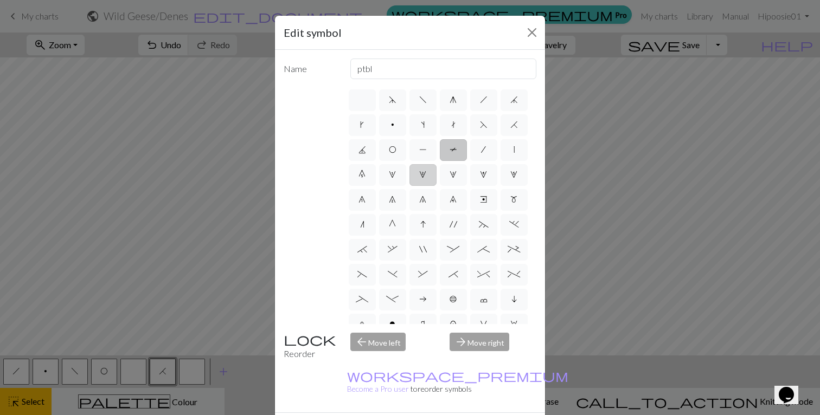
type input "increase 2"
click at [440, 186] on label "3" at bounding box center [453, 175] width 27 height 22
click at [450, 175] on input "3" at bounding box center [453, 171] width 7 height 7
radio input "true"
type input "increase 3"
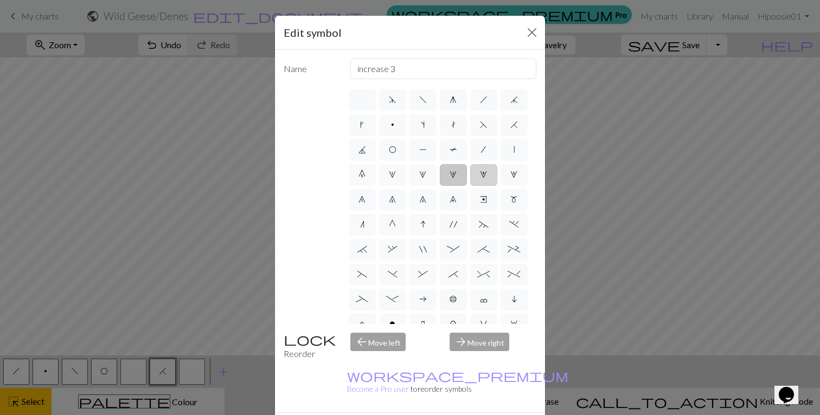
click at [470, 186] on label "4" at bounding box center [483, 175] width 27 height 22
click at [480, 175] on input "4" at bounding box center [483, 171] width 7 height 7
radio input "true"
type input "increase 4"
click at [501, 186] on label "5" at bounding box center [514, 175] width 27 height 22
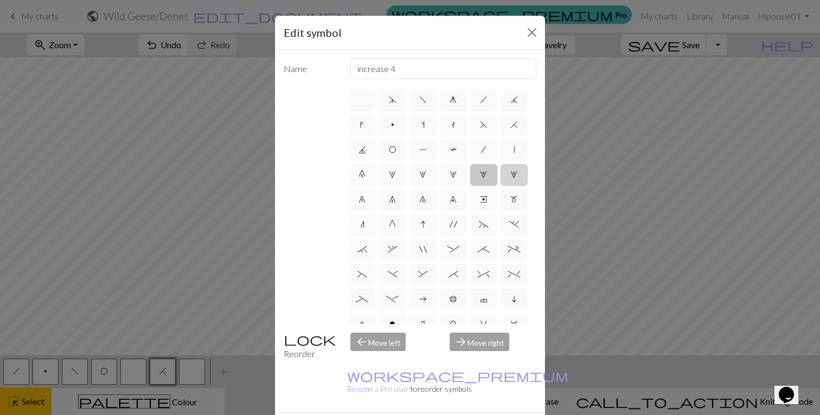
click at [510, 175] on input "5" at bounding box center [513, 171] width 7 height 7
radio input "true"
type input "increase 5"
click at [366, 201] on span "6" at bounding box center [361, 199] width 7 height 9
click at [366, 200] on input "6" at bounding box center [361, 196] width 7 height 7
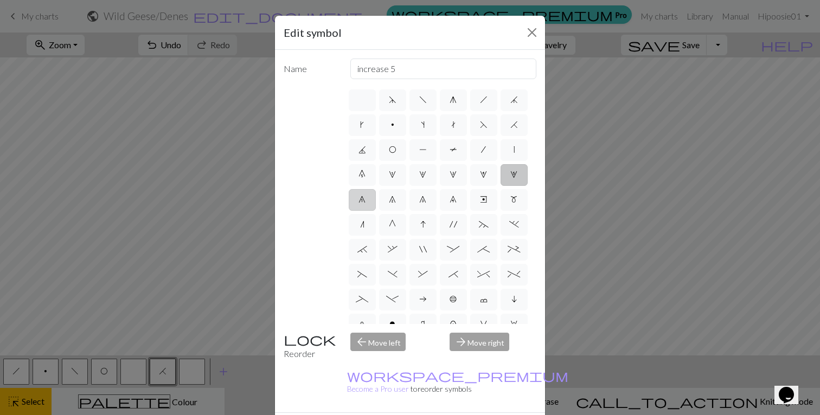
radio input "true"
type input "decrease 1"
click at [510, 204] on span "m" at bounding box center [513, 199] width 7 height 9
click at [510, 200] on input "m" at bounding box center [513, 196] width 7 height 7
radio input "true"
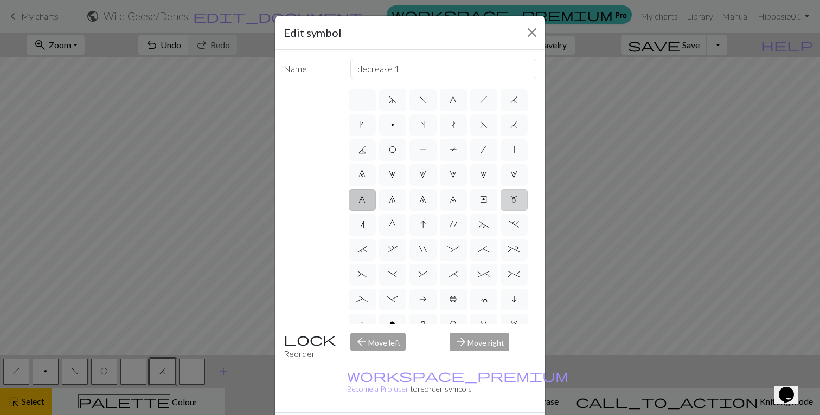
type input "m1"
click at [480, 204] on span "e" at bounding box center [483, 199] width 7 height 9
click at [480, 200] on input "e" at bounding box center [483, 196] width 7 height 7
radio input "true"
type input "Right end"
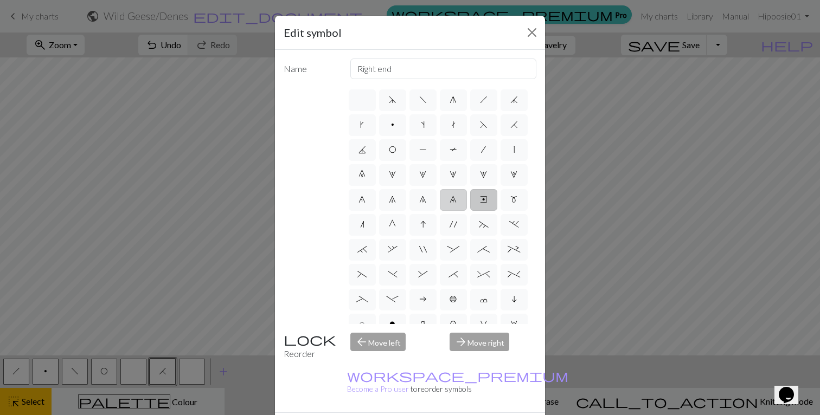
click at [440, 211] on label "9" at bounding box center [453, 200] width 27 height 22
click at [450, 200] on input "9" at bounding box center [453, 196] width 7 height 7
radio input "true"
type input "decrease 4"
click at [419, 204] on span "8" at bounding box center [422, 199] width 7 height 9
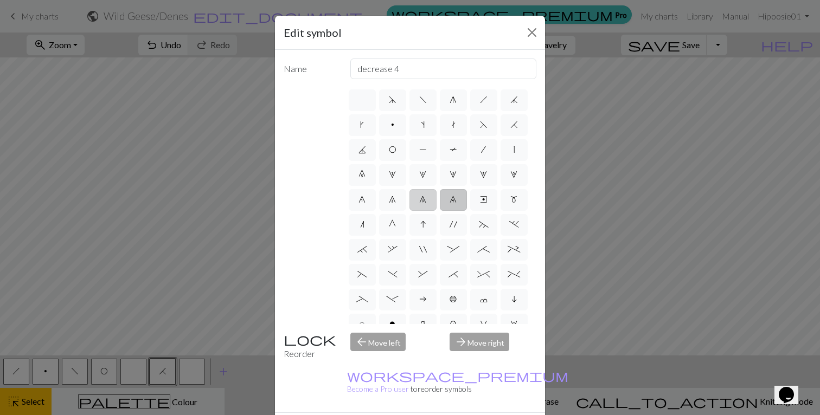
click at [419, 200] on input "8" at bounding box center [422, 196] width 7 height 7
radio input "true"
type input "decrease 3"
click at [389, 204] on span "7" at bounding box center [392, 199] width 7 height 9
click at [389, 200] on input "7" at bounding box center [392, 196] width 7 height 7
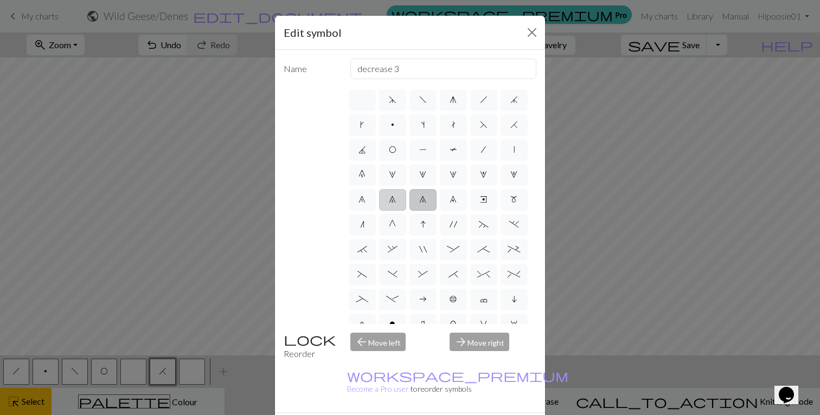
radio input "true"
type input "decrease 2"
click at [360, 236] on label "n" at bounding box center [362, 225] width 27 height 22
click at [360, 225] on input "n" at bounding box center [363, 221] width 7 height 7
radio input "true"
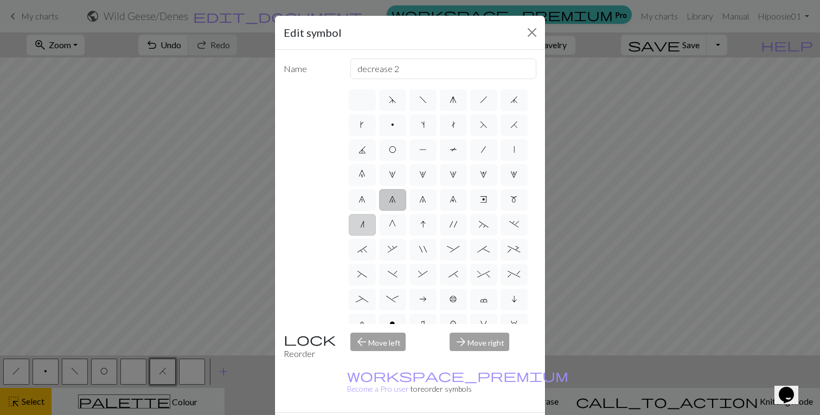
type input "k2tog"
click at [390, 236] on label "G" at bounding box center [392, 225] width 27 height 22
click at [390, 225] on input "G" at bounding box center [392, 221] width 7 height 7
radio input "true"
type input "psso"
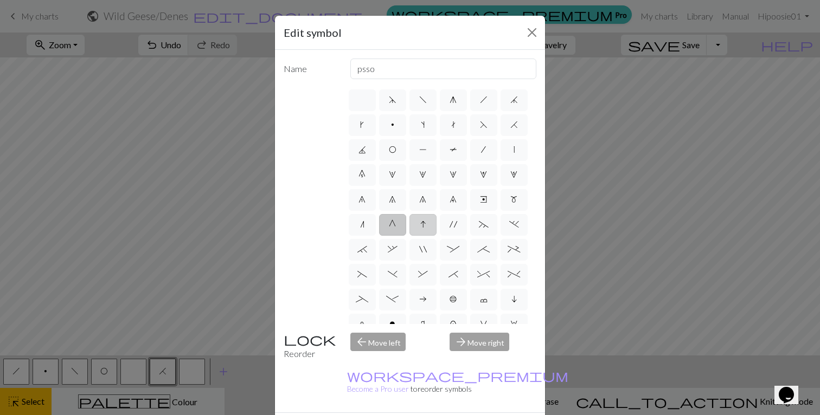
click at [420, 236] on label "I" at bounding box center [422, 225] width 27 height 22
click at [420, 225] on input "I" at bounding box center [423, 221] width 7 height 7
radio input "true"
type input "sk2p"
click at [447, 236] on label "'" at bounding box center [453, 225] width 27 height 22
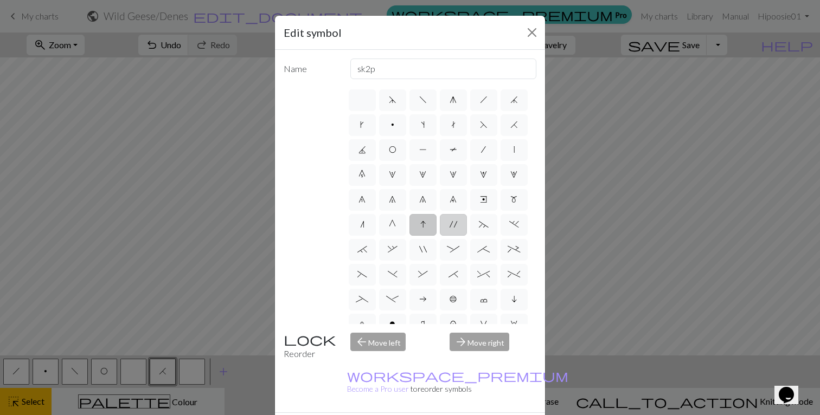
click at [450, 225] on input "'" at bounding box center [453, 221] width 7 height 7
radio input "true"
type input "cable extra"
click at [478, 236] on label "~" at bounding box center [483, 225] width 27 height 22
click at [479, 225] on input "~" at bounding box center [482, 221] width 7 height 7
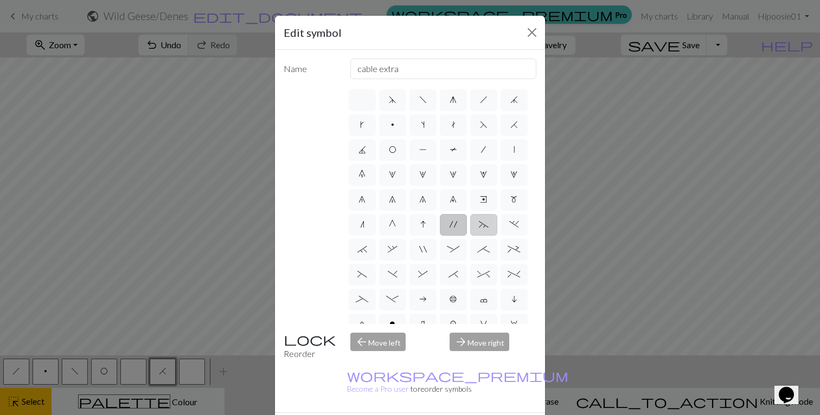
radio input "true"
type input "3+ stitch left twist"
click at [459, 254] on span ":" at bounding box center [453, 249] width 12 height 9
click at [454, 250] on input ":" at bounding box center [450, 246] width 7 height 7
radio input "true"
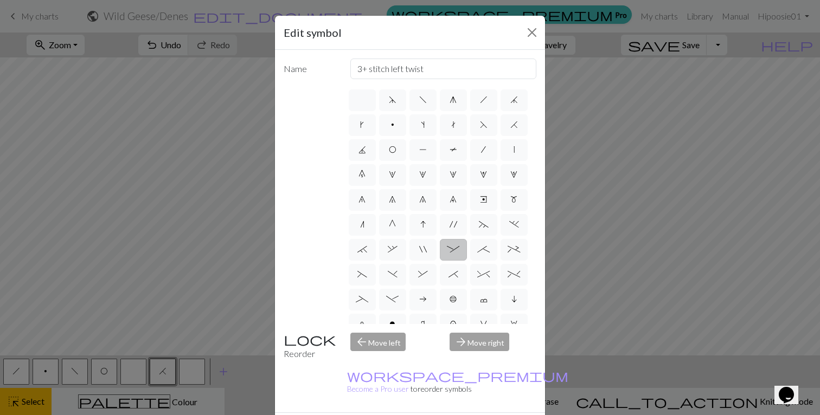
type input "left part of 4+ stitch cable wyib"
click at [427, 254] on span """ at bounding box center [423, 249] width 8 height 9
click at [426, 250] on input """ at bounding box center [422, 246] width 7 height 7
radio input "true"
type input "cable extra"
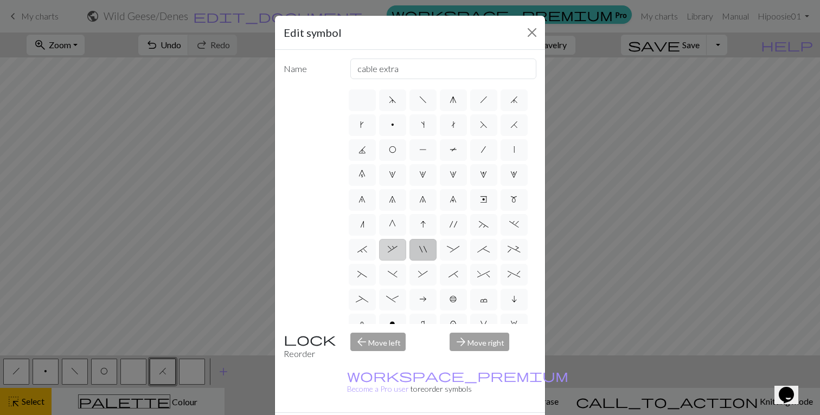
click at [406, 261] on label "," at bounding box center [392, 250] width 27 height 22
click at [395, 250] on input "," at bounding box center [391, 246] width 7 height 7
radio input "true"
type input "3+ stitch right twist"
click at [376, 261] on label "`" at bounding box center [362, 250] width 27 height 22
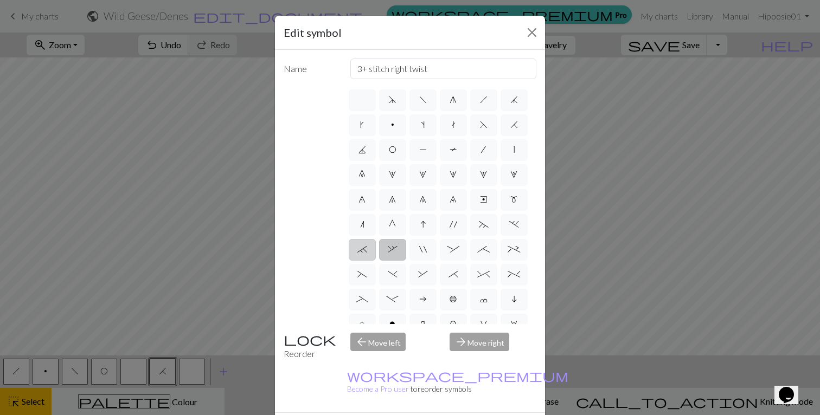
click at [364, 250] on input "`" at bounding box center [360, 246] width 7 height 7
radio input "true"
click at [501, 236] on label "." at bounding box center [514, 225] width 27 height 22
click at [509, 225] on input "." at bounding box center [512, 221] width 7 height 7
radio input "true"
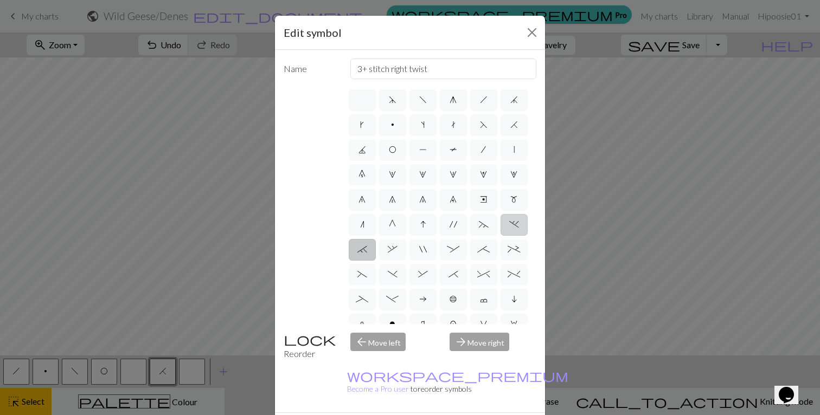
type input "3+ stitch left twist"
click at [477, 254] on span ";" at bounding box center [483, 249] width 12 height 9
click at [477, 250] on input ";" at bounding box center [480, 246] width 7 height 7
radio input "true"
type input "right part of 4+ stitch cable wyib"
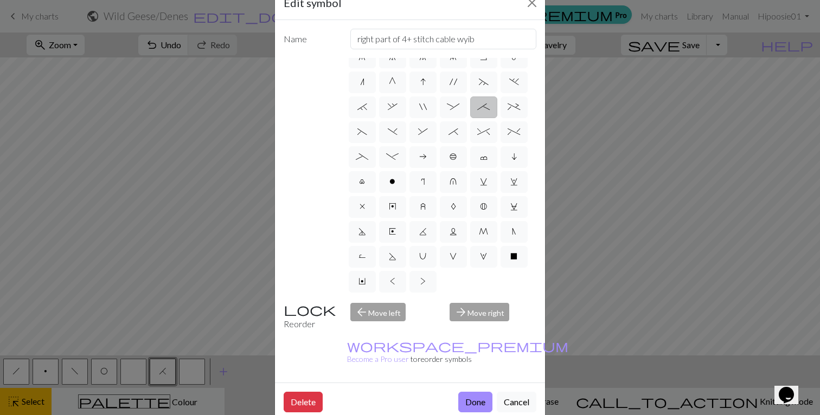
scroll to position [29, 0]
click at [409, 287] on label ">" at bounding box center [422, 283] width 27 height 22
click at [420, 388] on input ">" at bounding box center [423, 391] width 7 height 7
radio input "true"
type input "twisted purl"
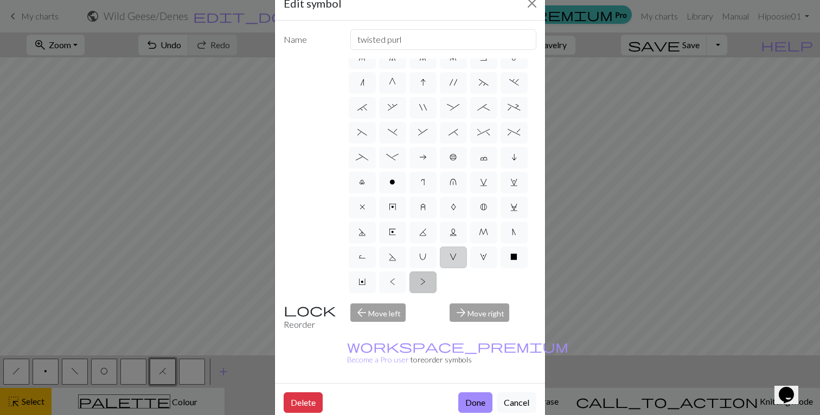
click at [450, 260] on span "V" at bounding box center [453, 257] width 7 height 9
click at [450, 363] on input "V" at bounding box center [453, 366] width 7 height 7
radio input "true"
type input "sl1 purlwise"
click at [479, 230] on span "M" at bounding box center [483, 232] width 9 height 9
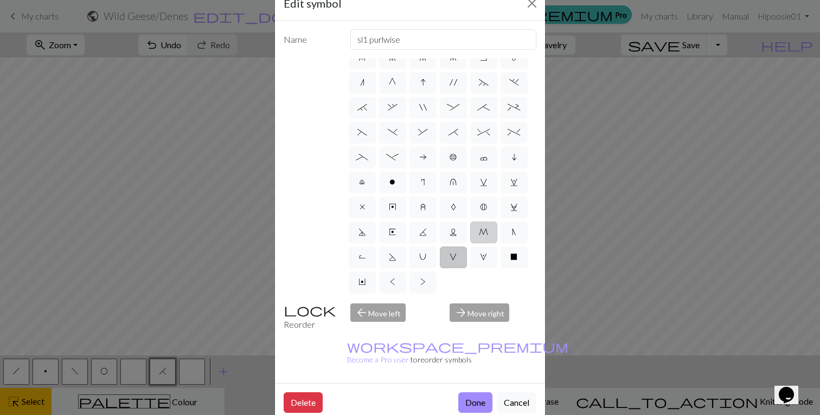
click at [479, 338] on input "M" at bounding box center [482, 341] width 7 height 7
radio input "true"
type input "m1"
click at [510, 210] on span "C" at bounding box center [514, 207] width 8 height 9
click at [510, 313] on input "C" at bounding box center [513, 316] width 7 height 7
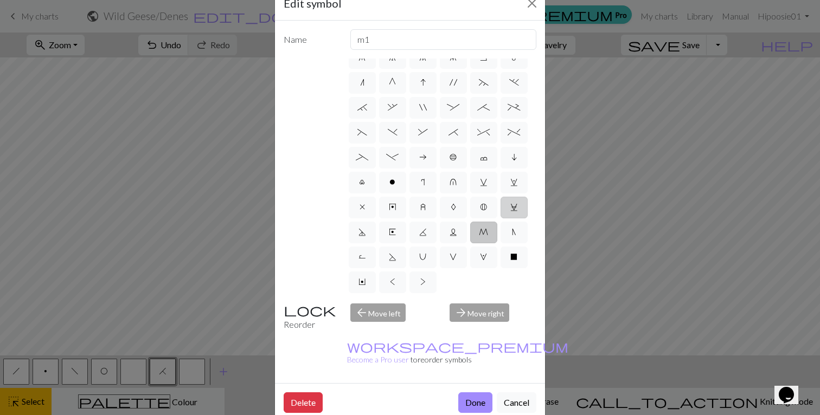
radio input "true"
type input "slp wyif"
click at [479, 235] on span "M" at bounding box center [483, 232] width 9 height 9
click at [479, 338] on input "M" at bounding box center [482, 341] width 7 height 7
radio input "true"
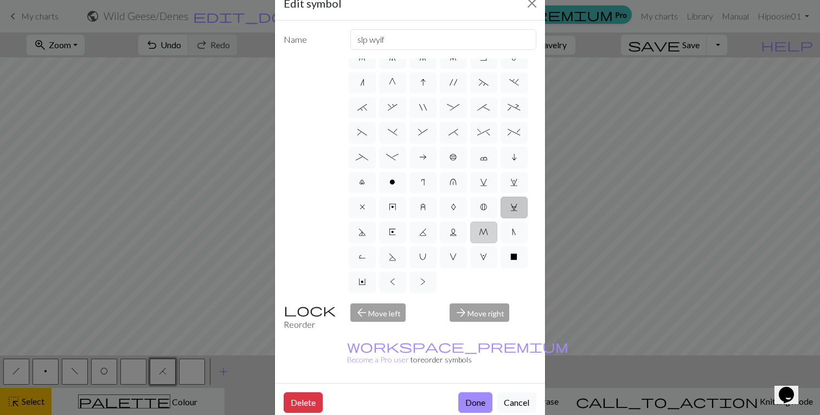
type input "m1"
click at [512, 234] on span "N" at bounding box center [514, 232] width 4 height 9
click at [512, 338] on input "N" at bounding box center [515, 341] width 7 height 7
radio input "true"
type input "skp"
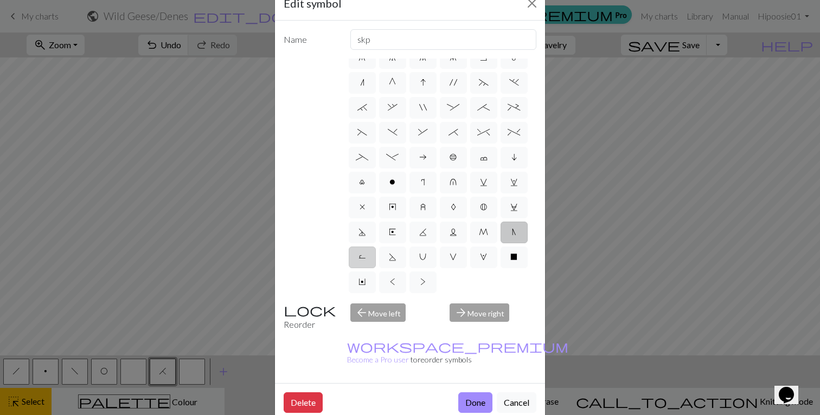
click at [376, 247] on label "R" at bounding box center [362, 258] width 27 height 22
click at [366, 363] on input "R" at bounding box center [361, 366] width 7 height 7
radio input "true"
type input "purl by wrapping yarn over"
click at [396, 253] on span "S" at bounding box center [393, 257] width 8 height 9
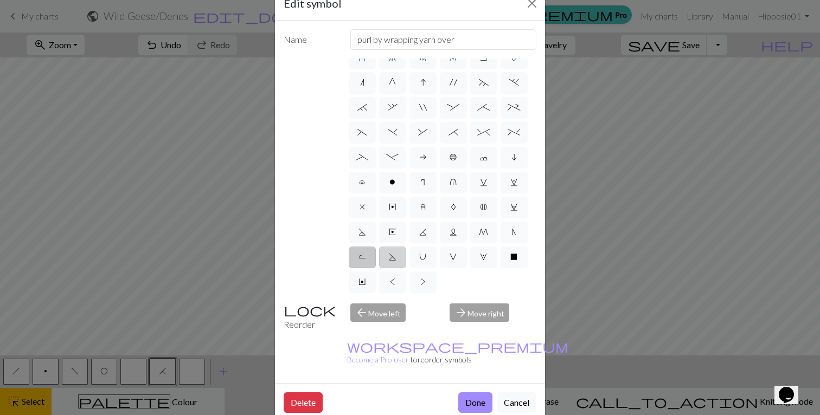
click at [396, 363] on input "S" at bounding box center [392, 366] width 7 height 7
radio input "true"
type input "p2tog tbl"
click at [437, 247] on label "U" at bounding box center [422, 258] width 27 height 22
click at [426, 363] on input "U" at bounding box center [422, 366] width 7 height 7
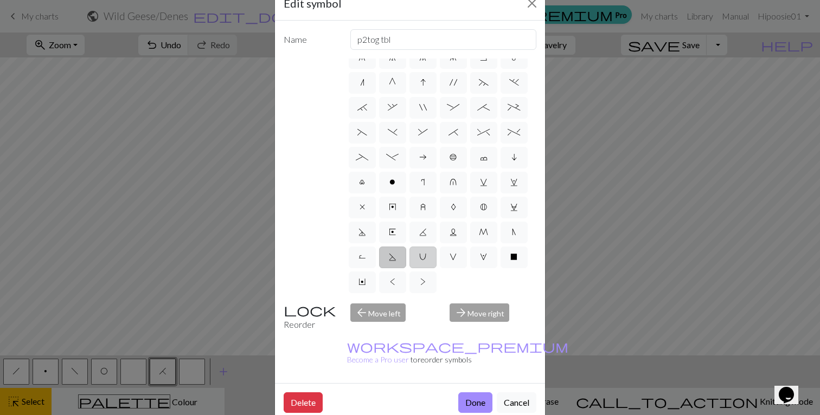
radio input "true"
type input "eyelet"
click at [406, 247] on label "S" at bounding box center [392, 258] width 27 height 22
click at [396, 363] on input "S" at bounding box center [392, 366] width 7 height 7
radio input "true"
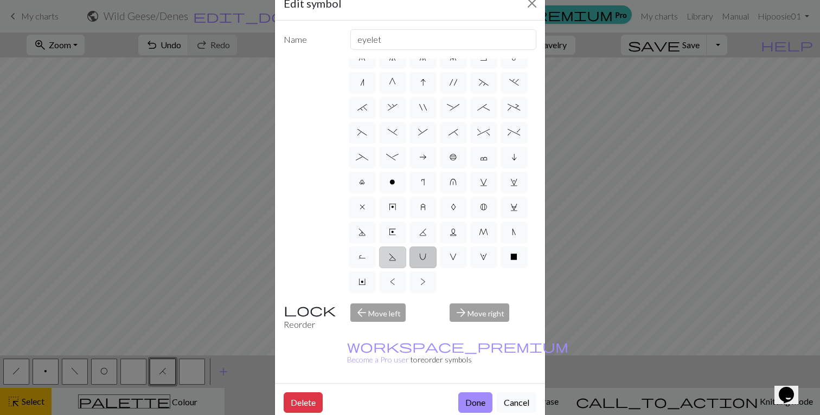
type input "p2tog tbl"
click at [471, 393] on button "Done" at bounding box center [475, 403] width 34 height 21
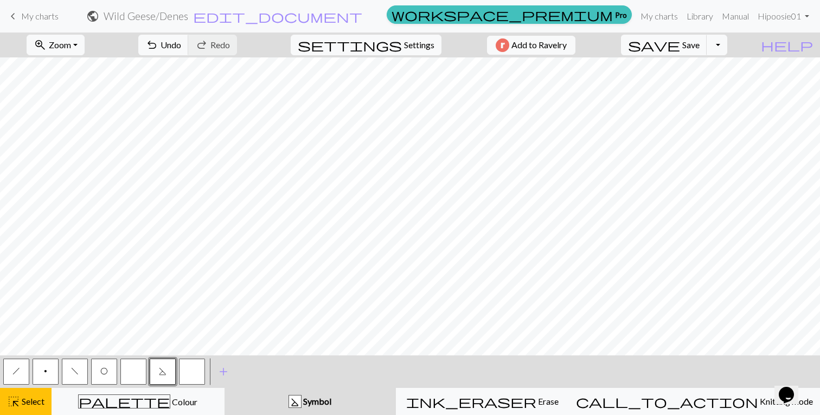
click at [163, 372] on span "S" at bounding box center [163, 371] width 8 height 9
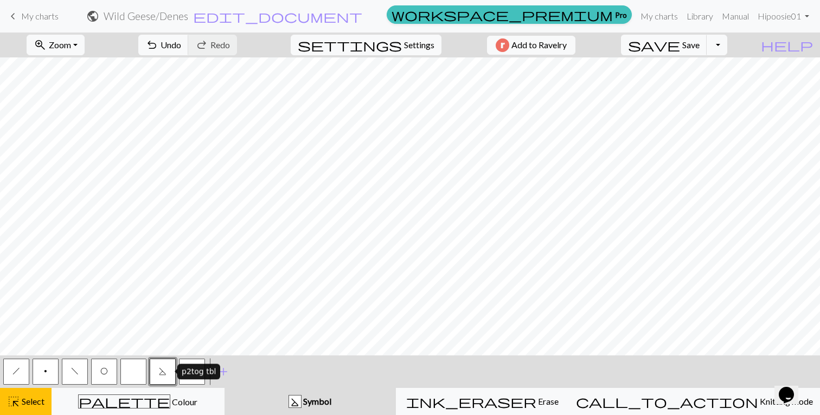
click at [161, 376] on span "S" at bounding box center [163, 371] width 8 height 9
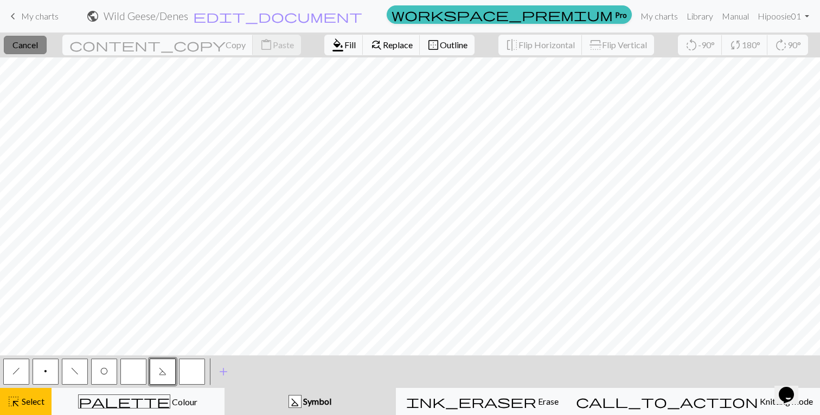
click at [38, 44] on span "Cancel" at bounding box center [24, 45] width 25 height 10
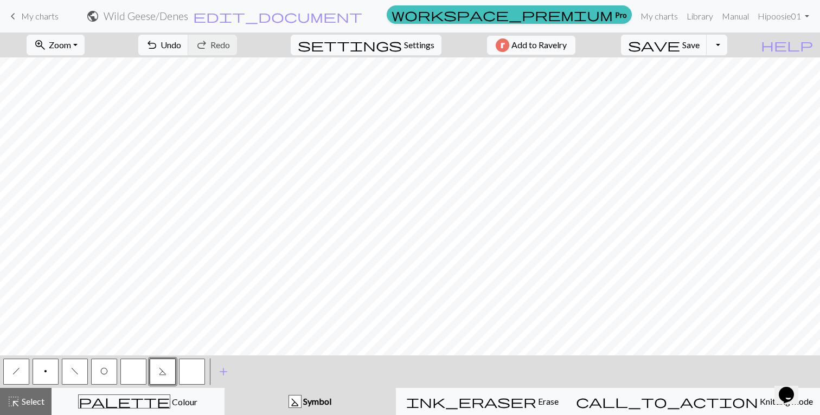
click at [156, 372] on button "S" at bounding box center [163, 372] width 26 height 26
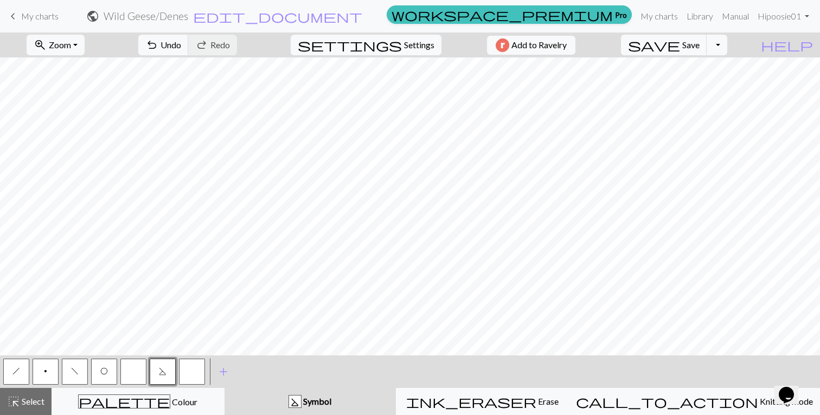
click at [17, 374] on span "h" at bounding box center [16, 371] width 8 height 9
click at [133, 376] on button "button" at bounding box center [133, 372] width 26 height 26
click at [102, 373] on span "O" at bounding box center [104, 371] width 8 height 9
click at [137, 377] on button "button" at bounding box center [133, 372] width 26 height 26
click at [75, 372] on span "f" at bounding box center [75, 371] width 8 height 9
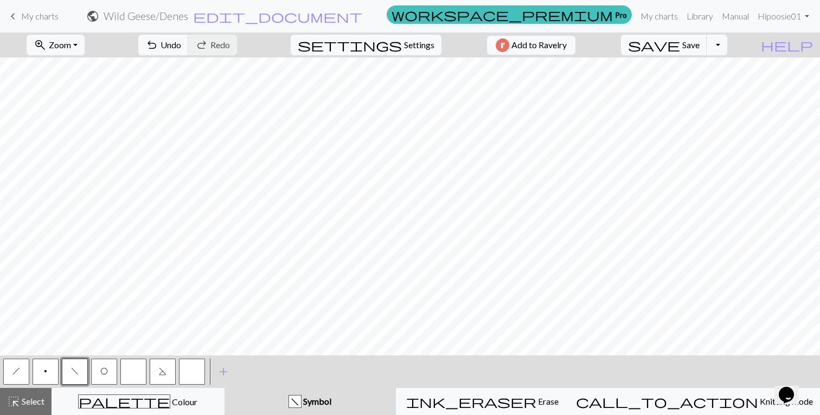
click at [136, 375] on button "button" at bounding box center [133, 372] width 26 height 26
click at [75, 376] on button "f" at bounding box center [75, 372] width 26 height 26
click at [134, 376] on button "button" at bounding box center [133, 372] width 26 height 26
click at [164, 375] on span "S" at bounding box center [163, 371] width 8 height 9
click at [130, 371] on button "button" at bounding box center [133, 372] width 26 height 26
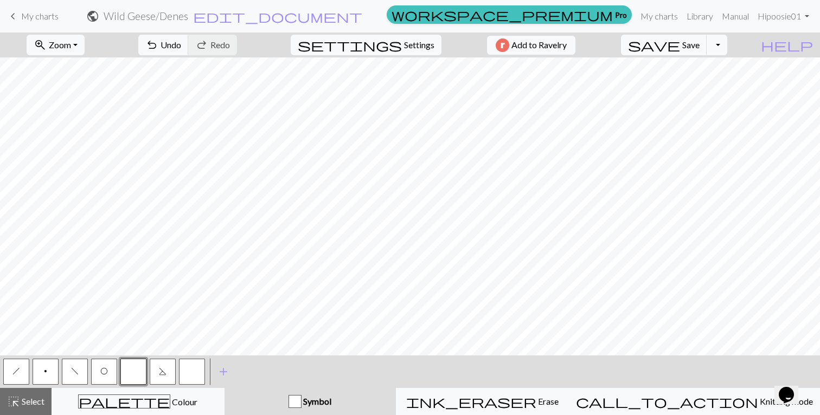
click at [105, 376] on button "O" at bounding box center [104, 372] width 26 height 26
click at [139, 378] on button "button" at bounding box center [133, 372] width 26 height 26
click at [104, 377] on button "O" at bounding box center [104, 372] width 26 height 26
click at [133, 375] on button "button" at bounding box center [133, 372] width 26 height 26
click at [106, 374] on span "O" at bounding box center [104, 371] width 8 height 9
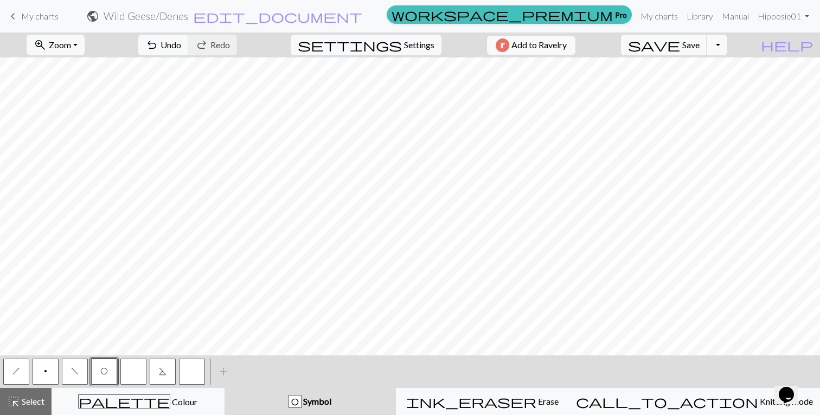
click at [134, 376] on button "button" at bounding box center [133, 372] width 26 height 26
click at [71, 377] on button "f" at bounding box center [75, 372] width 26 height 26
click at [136, 376] on button "button" at bounding box center [133, 372] width 26 height 26
click at [163, 376] on span "S" at bounding box center [163, 371] width 8 height 9
click at [135, 370] on button "button" at bounding box center [133, 372] width 26 height 26
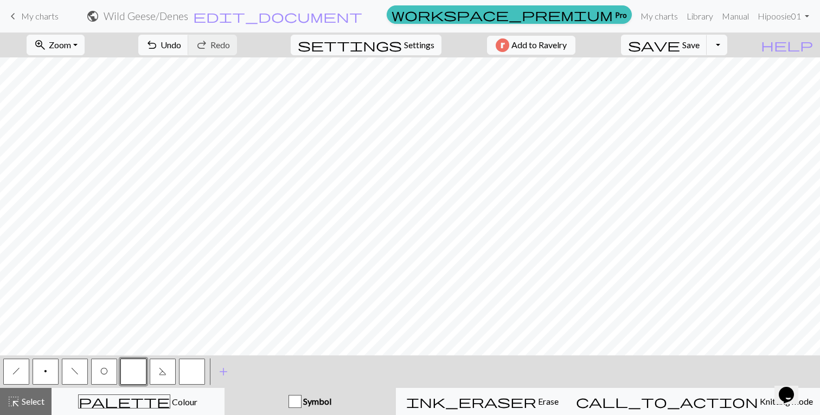
click at [98, 383] on button "O" at bounding box center [104, 372] width 26 height 26
click at [138, 371] on button "button" at bounding box center [133, 372] width 26 height 26
click at [106, 377] on button "O" at bounding box center [104, 372] width 26 height 26
click at [137, 372] on button "button" at bounding box center [133, 372] width 26 height 26
click at [100, 373] on span "O" at bounding box center [104, 371] width 8 height 9
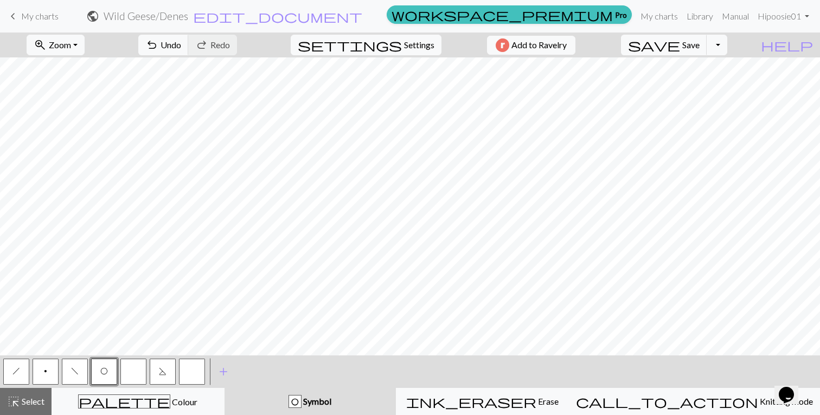
click at [126, 376] on button "button" at bounding box center [133, 372] width 26 height 26
click at [83, 369] on button "f" at bounding box center [75, 372] width 26 height 26
click at [138, 379] on button "button" at bounding box center [133, 372] width 26 height 26
click at [163, 369] on span "S" at bounding box center [163, 371] width 8 height 9
click at [132, 379] on button "button" at bounding box center [133, 372] width 26 height 26
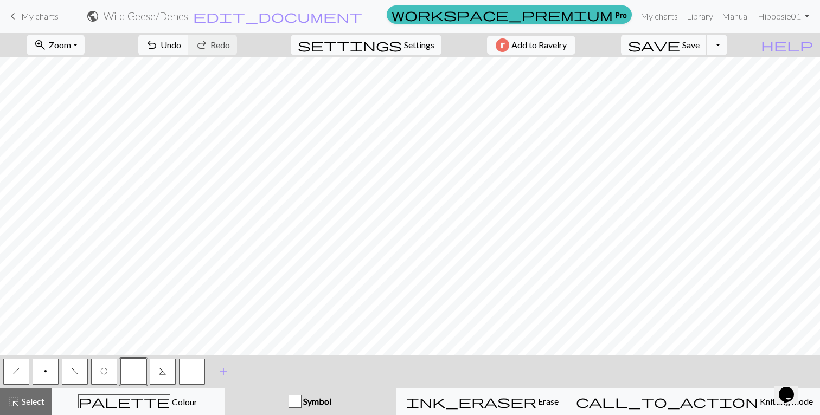
click at [100, 373] on span "O" at bounding box center [104, 371] width 8 height 9
click at [136, 373] on button "button" at bounding box center [133, 372] width 26 height 26
click at [106, 369] on span "O" at bounding box center [104, 371] width 8 height 9
click at [132, 371] on button "button" at bounding box center [133, 372] width 26 height 26
click at [104, 376] on span "O" at bounding box center [104, 371] width 8 height 9
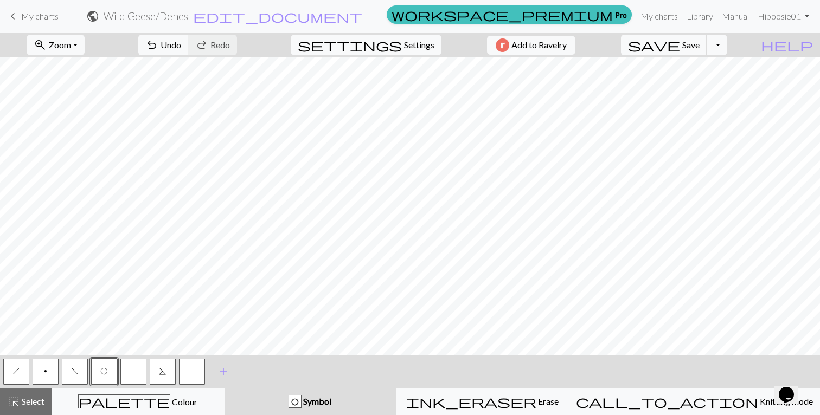
click at [138, 373] on button "button" at bounding box center [133, 372] width 26 height 26
click at [107, 373] on span "O" at bounding box center [104, 371] width 8 height 9
click at [73, 373] on span "f" at bounding box center [75, 371] width 8 height 9
click at [137, 374] on button "button" at bounding box center [133, 372] width 26 height 26
click at [74, 380] on button "f" at bounding box center [75, 372] width 26 height 26
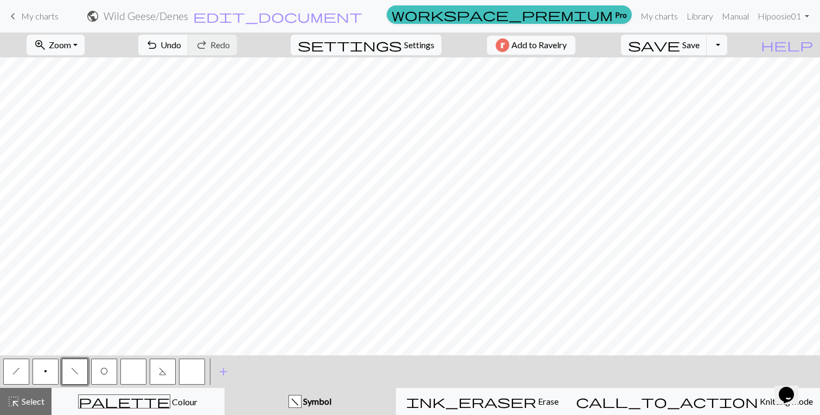
click at [135, 376] on button "button" at bounding box center [133, 372] width 26 height 26
click at [700, 48] on span "Save" at bounding box center [690, 45] width 17 height 10
click at [727, 44] on button "Toggle Dropdown" at bounding box center [717, 45] width 21 height 21
click at [697, 85] on button "save_alt Download" at bounding box center [637, 86] width 179 height 17
click at [727, 46] on button "Toggle Dropdown" at bounding box center [717, 45] width 21 height 21
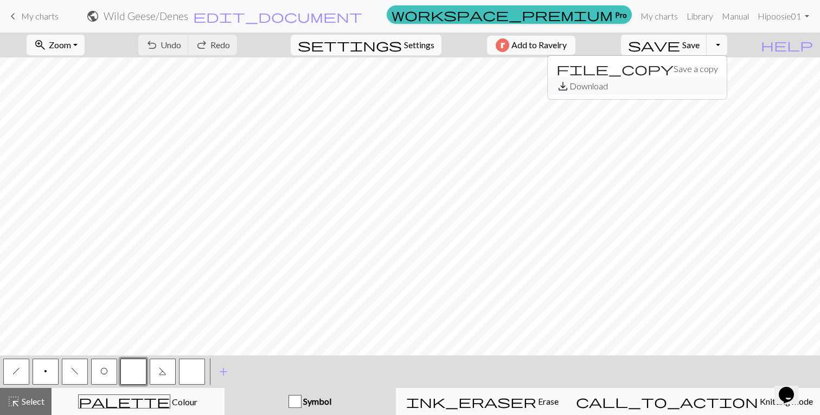
click at [699, 88] on button "save_alt Download" at bounding box center [637, 86] width 179 height 17
click at [661, 17] on link "My charts" at bounding box center [659, 16] width 46 height 22
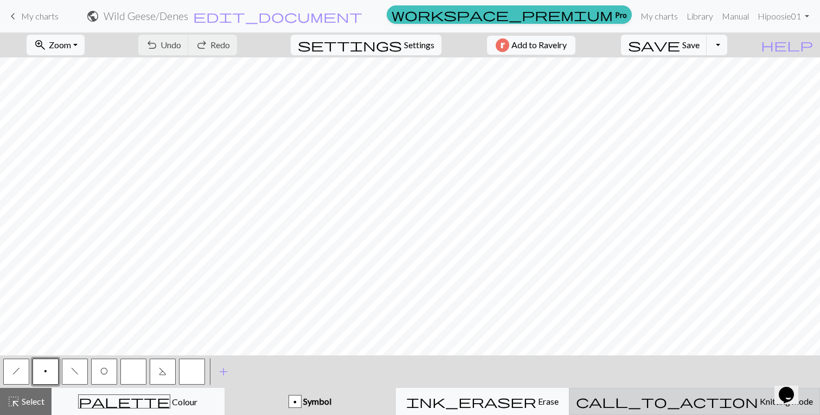
click at [706, 407] on div "call_to_action Knitting mode Knitting mode" at bounding box center [694, 401] width 237 height 13
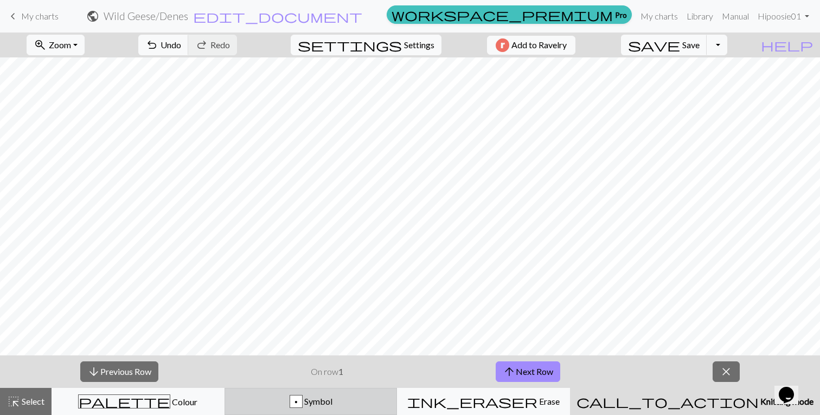
click at [338, 407] on div "p Symbol" at bounding box center [311, 401] width 159 height 13
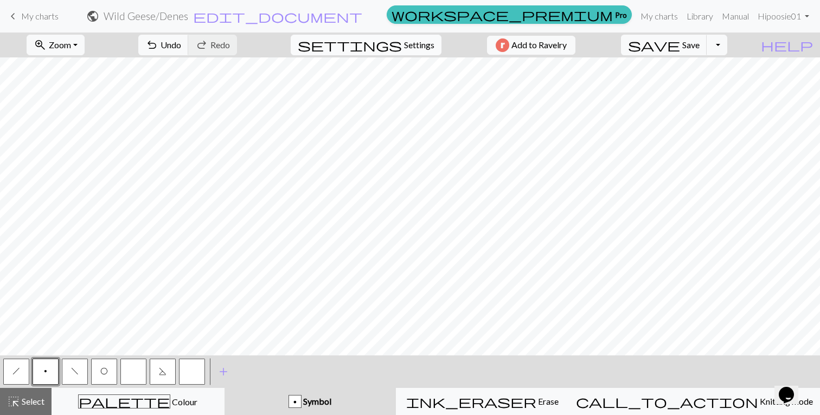
click at [404, 49] on span "Settings" at bounding box center [419, 45] width 30 height 13
select select "aran"
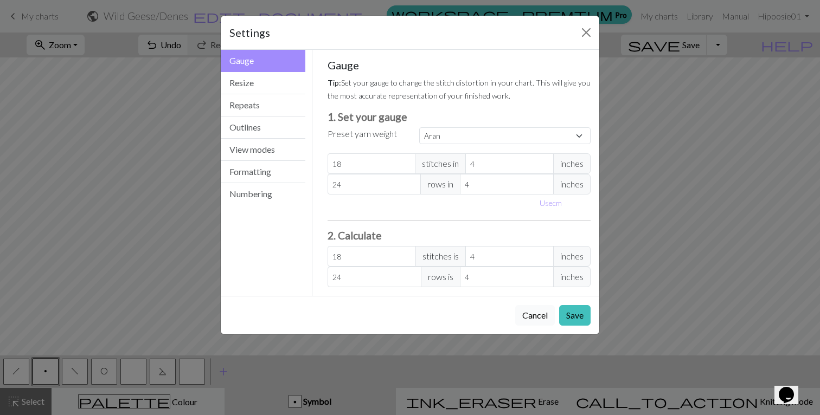
click at [534, 315] on button "Cancel" at bounding box center [535, 315] width 40 height 21
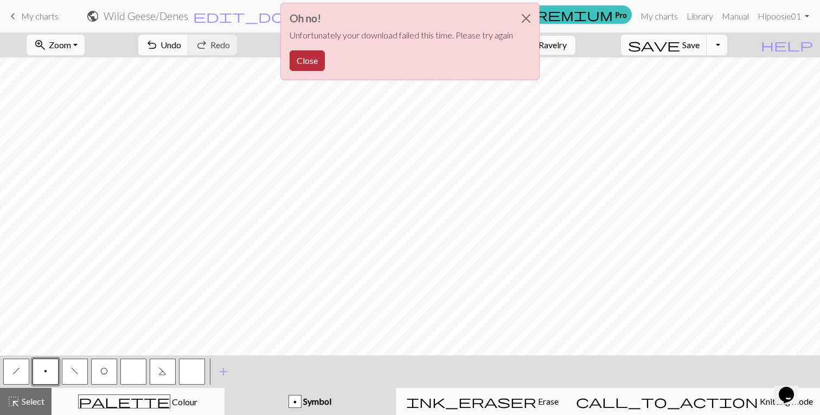
click at [314, 63] on button "Close" at bounding box center [307, 60] width 35 height 21
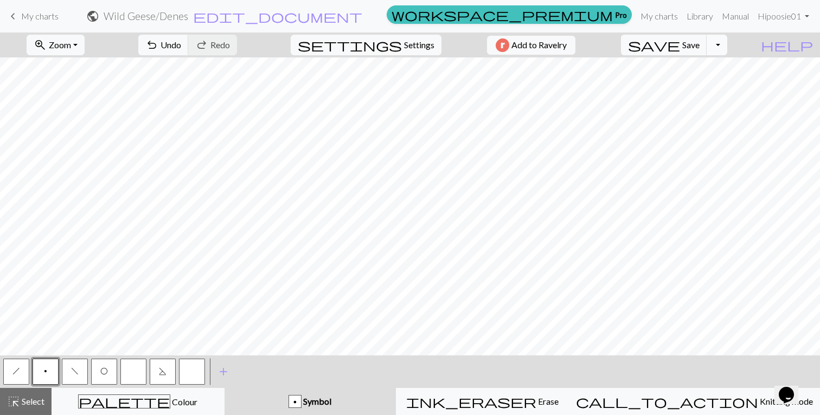
click at [727, 51] on button "Toggle Dropdown" at bounding box center [717, 45] width 21 height 21
click at [705, 72] on button "file_copy Save a copy" at bounding box center [637, 68] width 179 height 17
click at [680, 47] on span "save" at bounding box center [654, 44] width 52 height 15
click at [727, 45] on button "Toggle Dropdown" at bounding box center [717, 45] width 21 height 21
click at [707, 63] on button "file_copy Save a copy" at bounding box center [637, 68] width 179 height 17
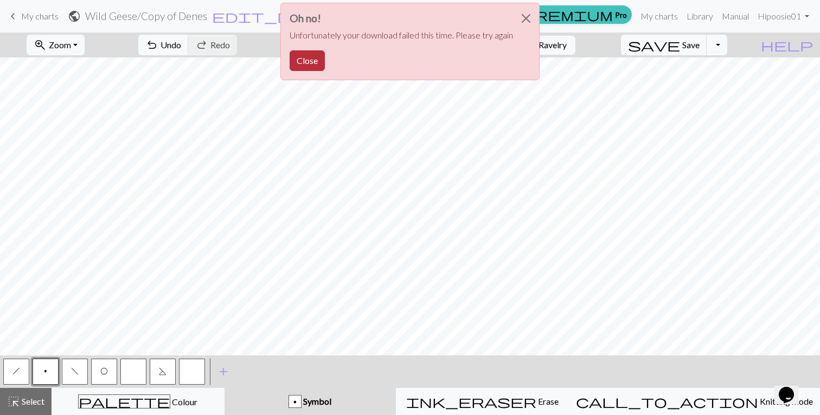
click at [307, 62] on button "Close" at bounding box center [307, 60] width 35 height 21
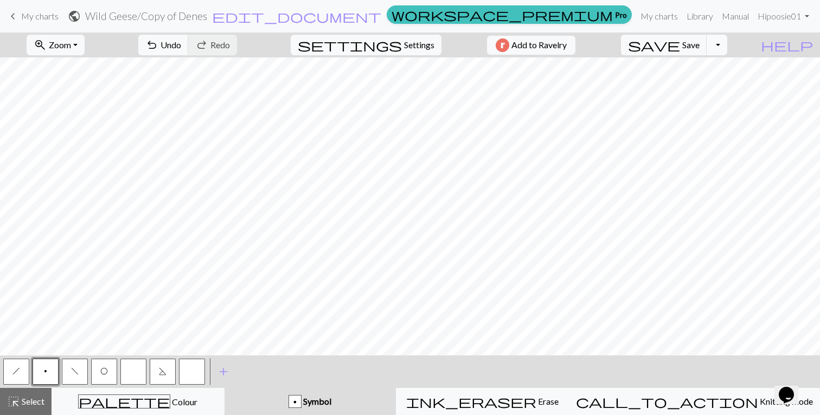
click at [727, 45] on button "Toggle Dropdown" at bounding box center [717, 45] width 21 height 21
click at [569, 89] on span "save_alt" at bounding box center [562, 86] width 13 height 15
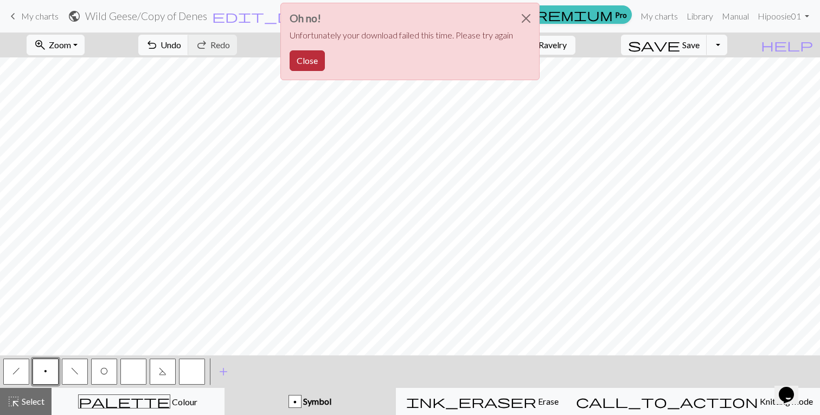
click at [309, 63] on button "Close" at bounding box center [307, 60] width 35 height 21
